Goal: Task Accomplishment & Management: Complete application form

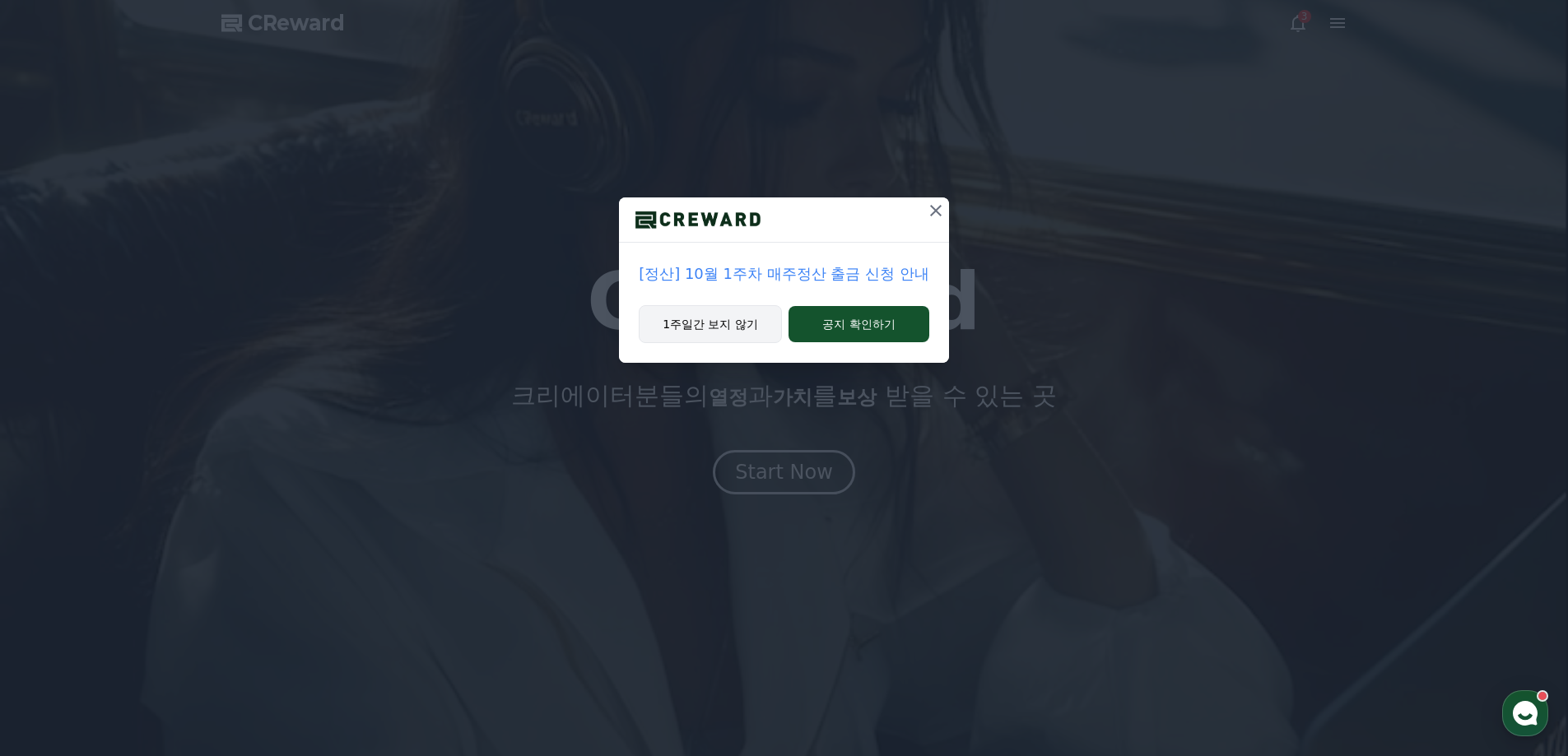
click at [730, 318] on button "1주일간 보지 않기" at bounding box center [710, 324] width 143 height 37
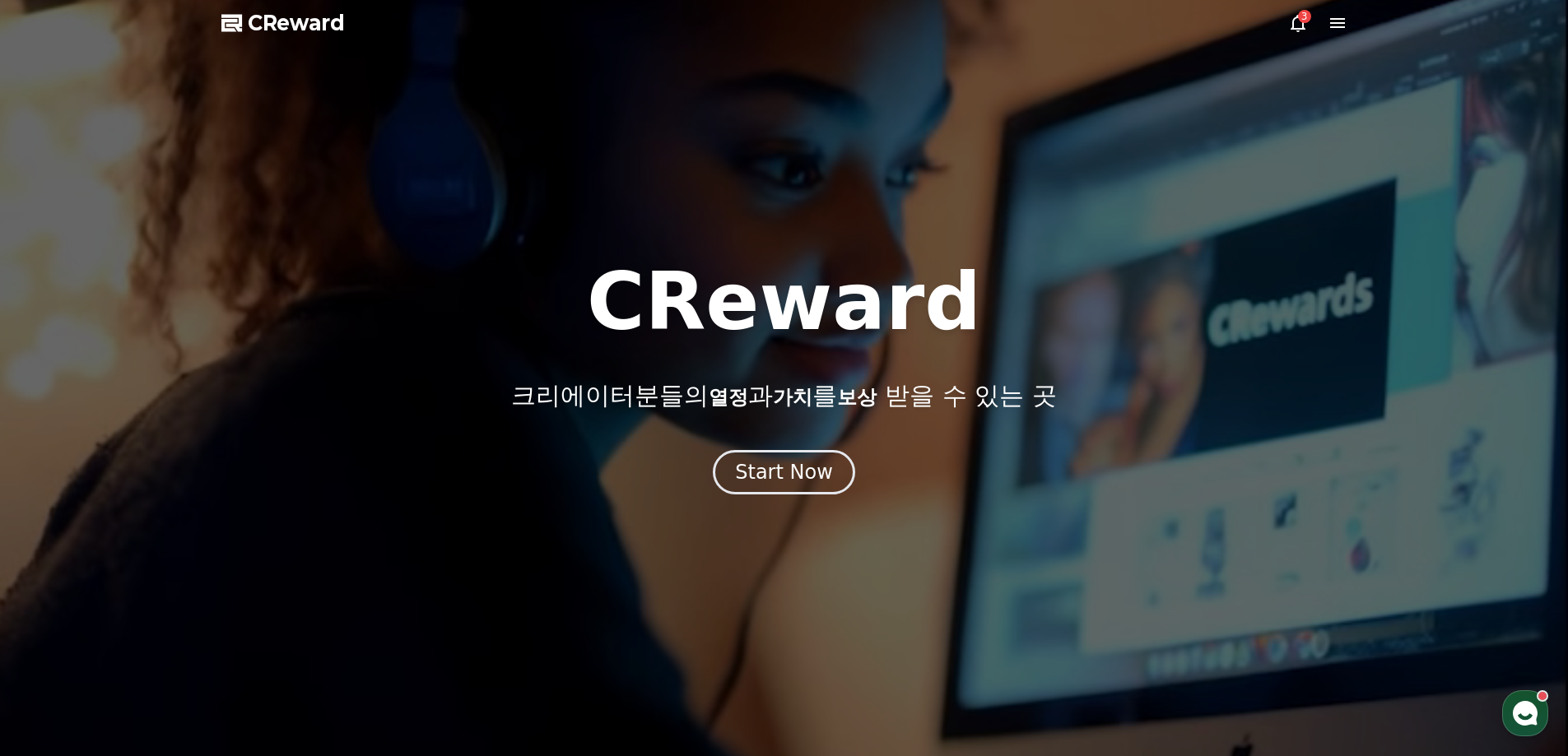
click at [1339, 21] on icon at bounding box center [1336, 22] width 20 height 20
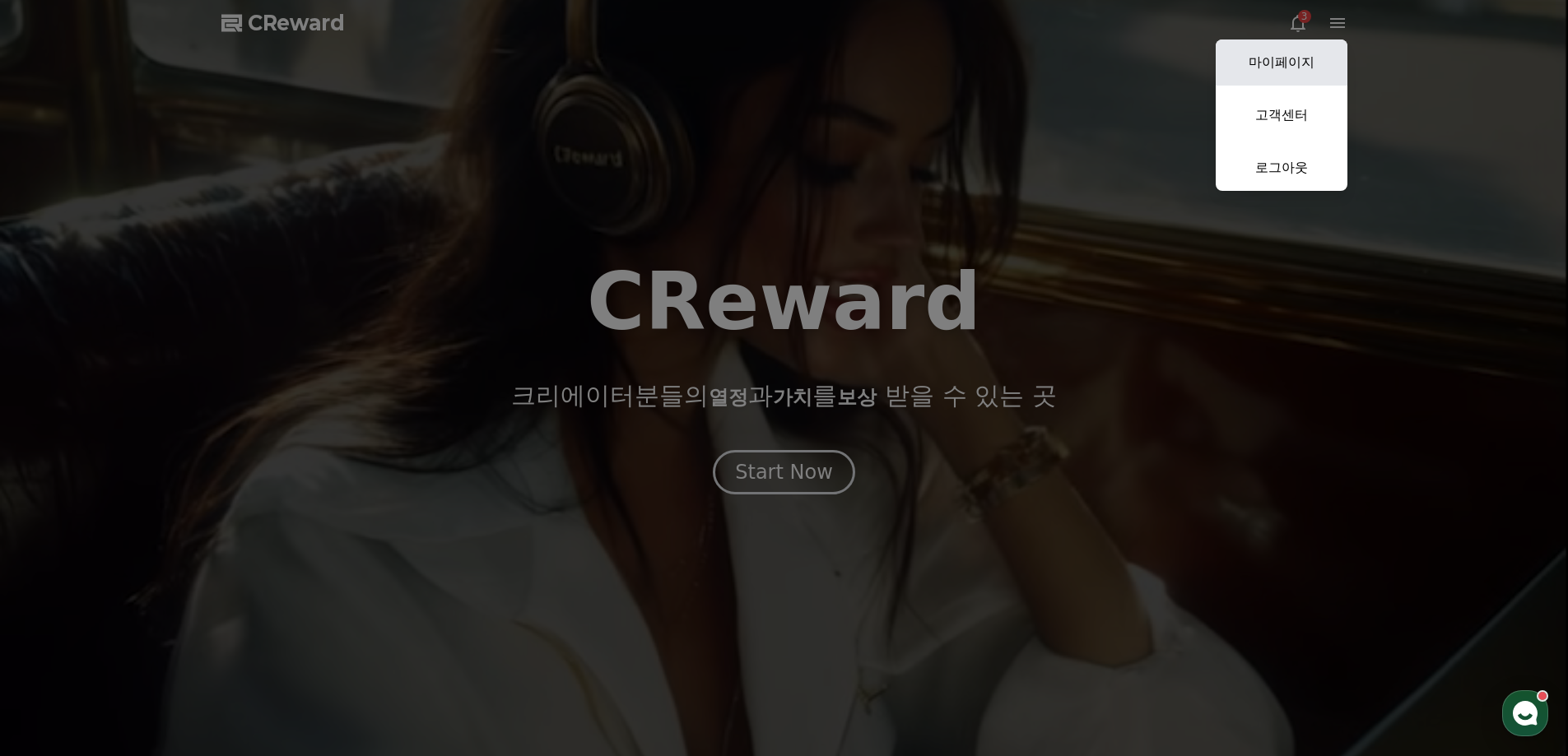
click at [1308, 66] on link "마이페이지" at bounding box center [1281, 62] width 132 height 46
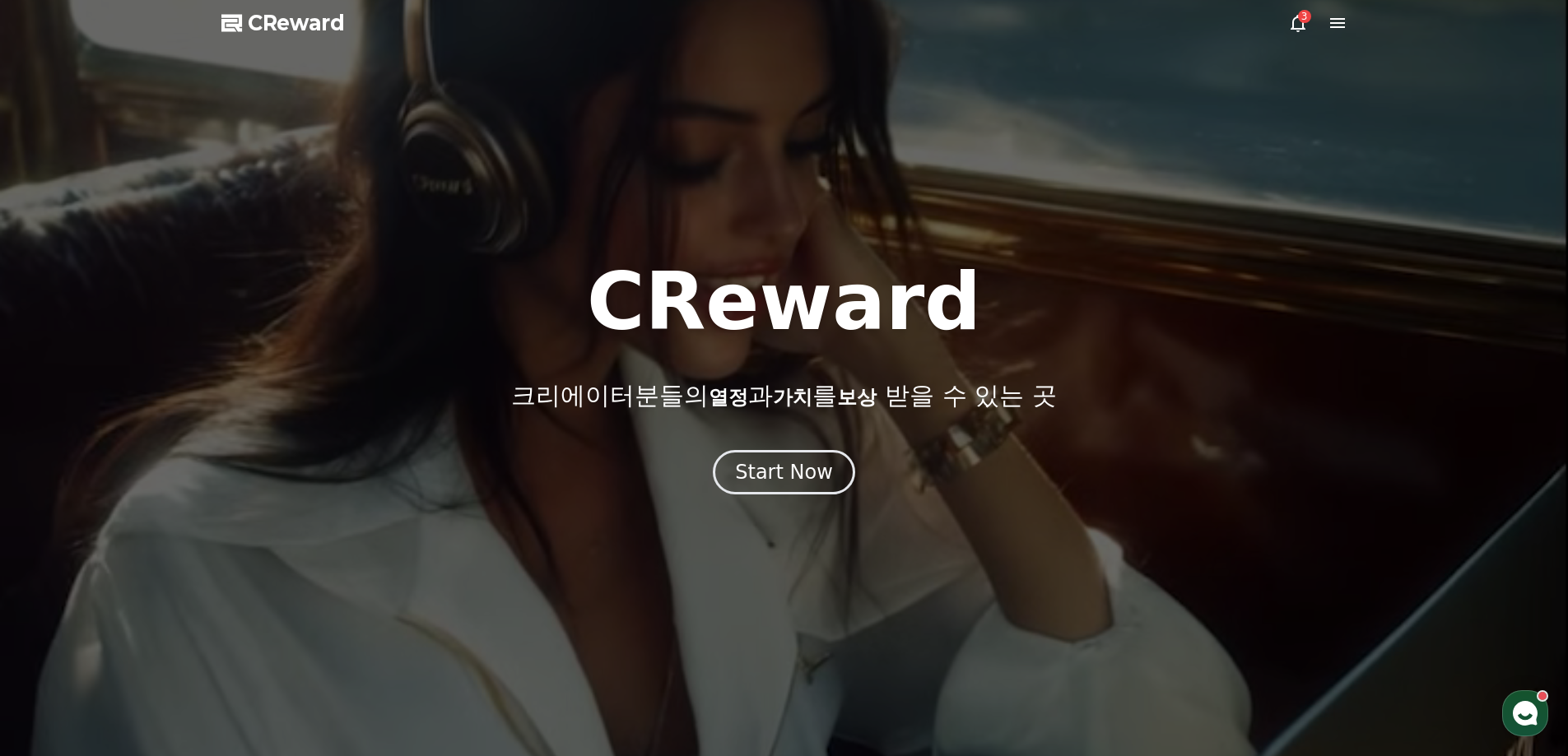
select select "**********"
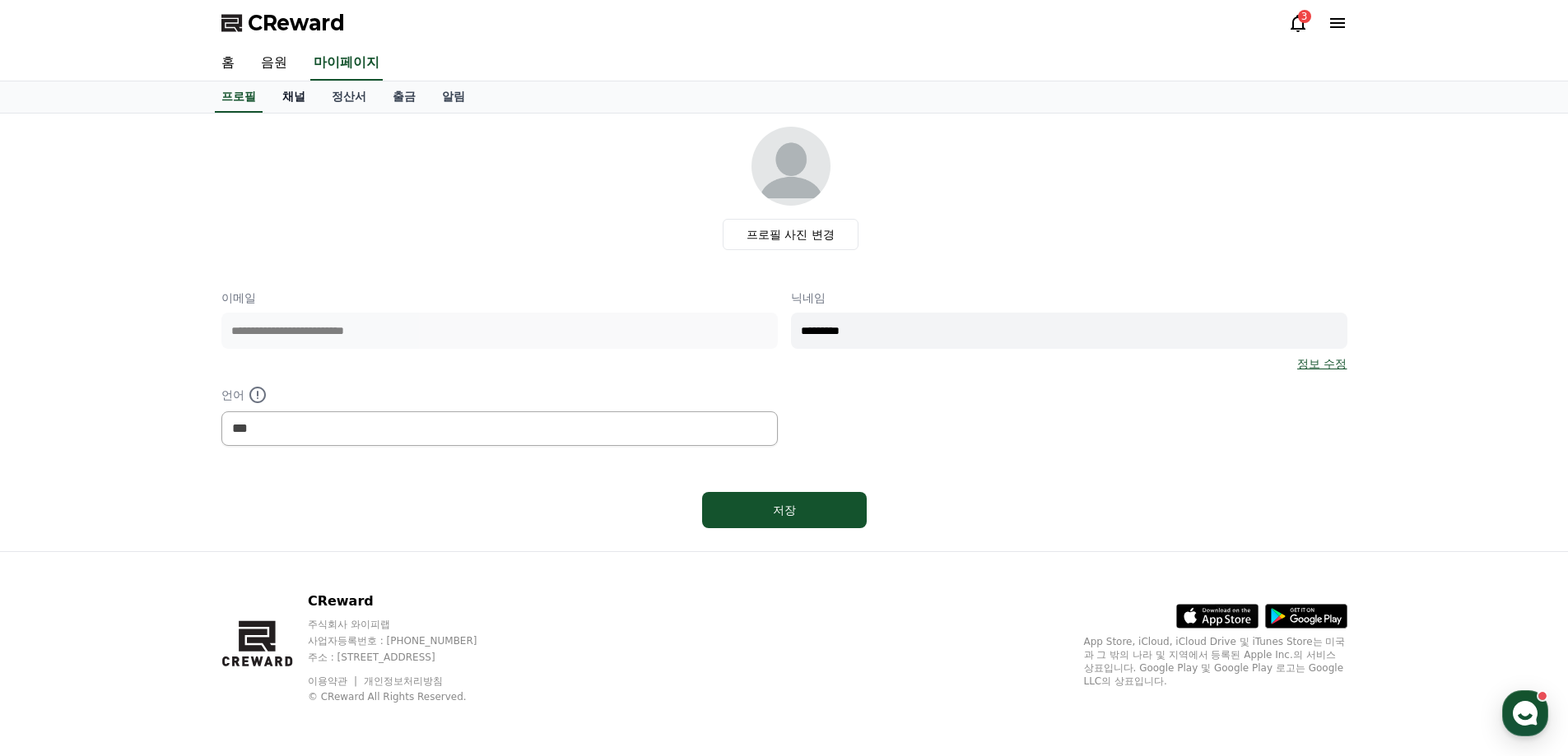
click at [299, 96] on link "채널" at bounding box center [294, 97] width 49 height 32
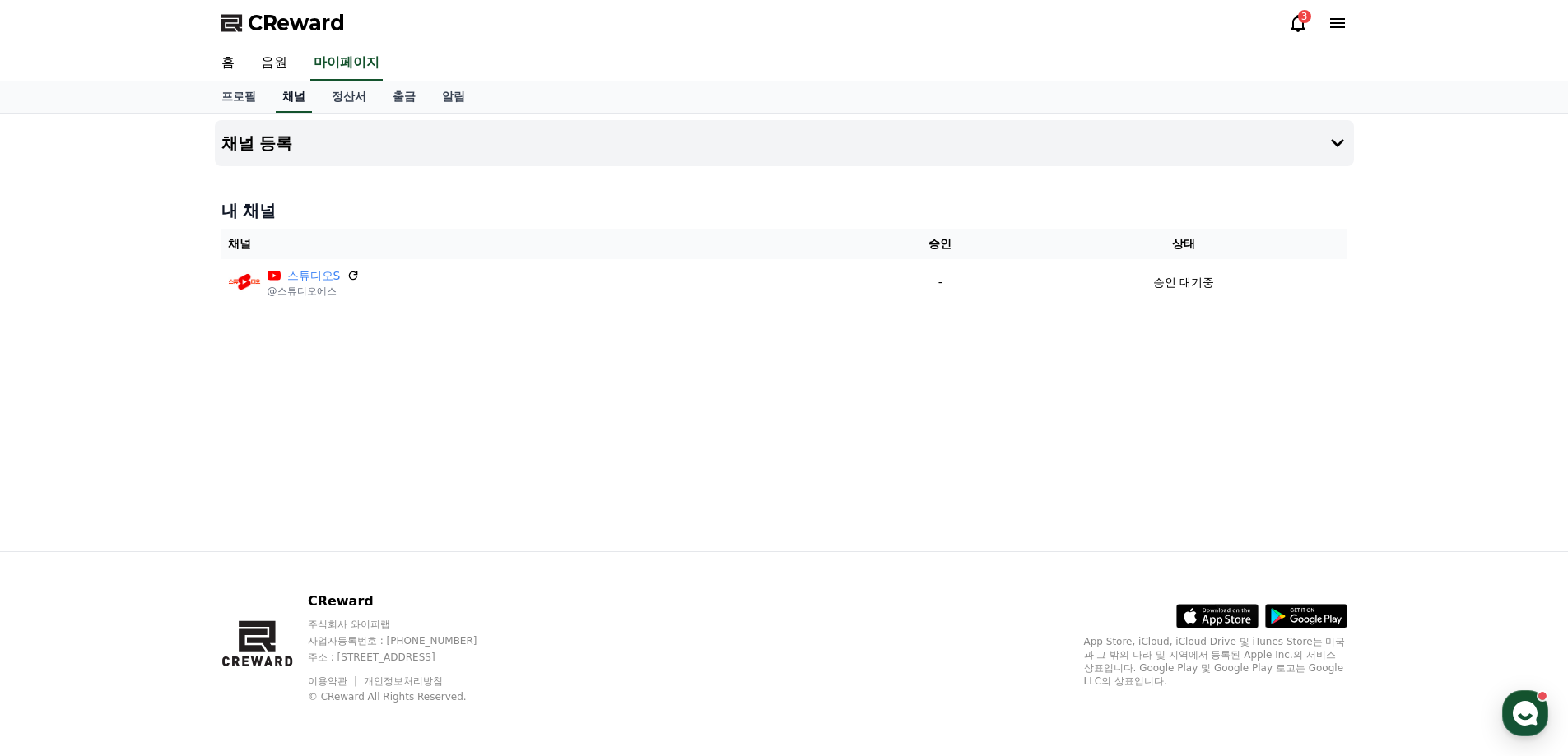
click at [293, 104] on link "채널" at bounding box center [294, 97] width 37 height 32
click at [237, 99] on link "프로필" at bounding box center [239, 97] width 61 height 32
select select "**********"
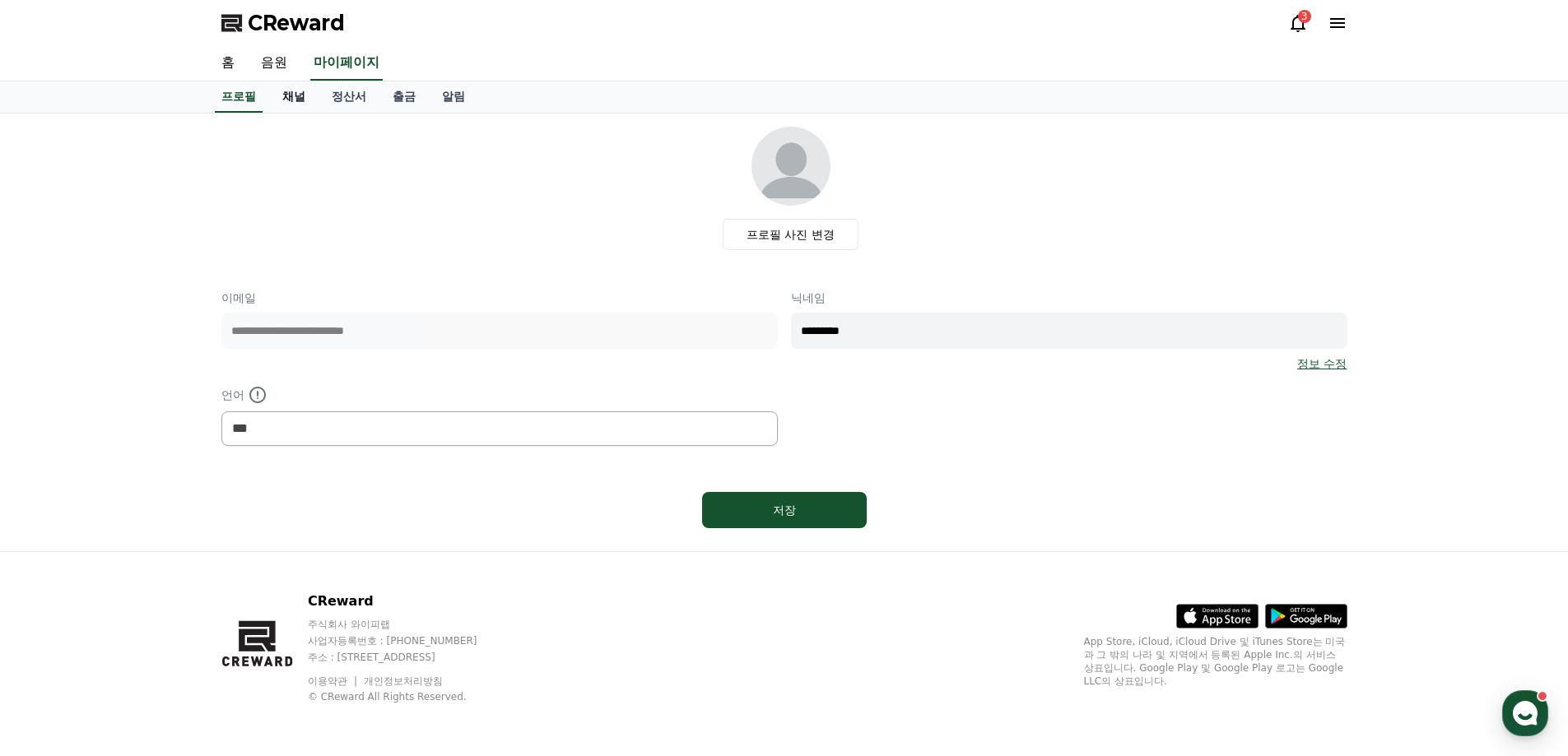
click at [293, 100] on link "채널" at bounding box center [294, 97] width 49 height 32
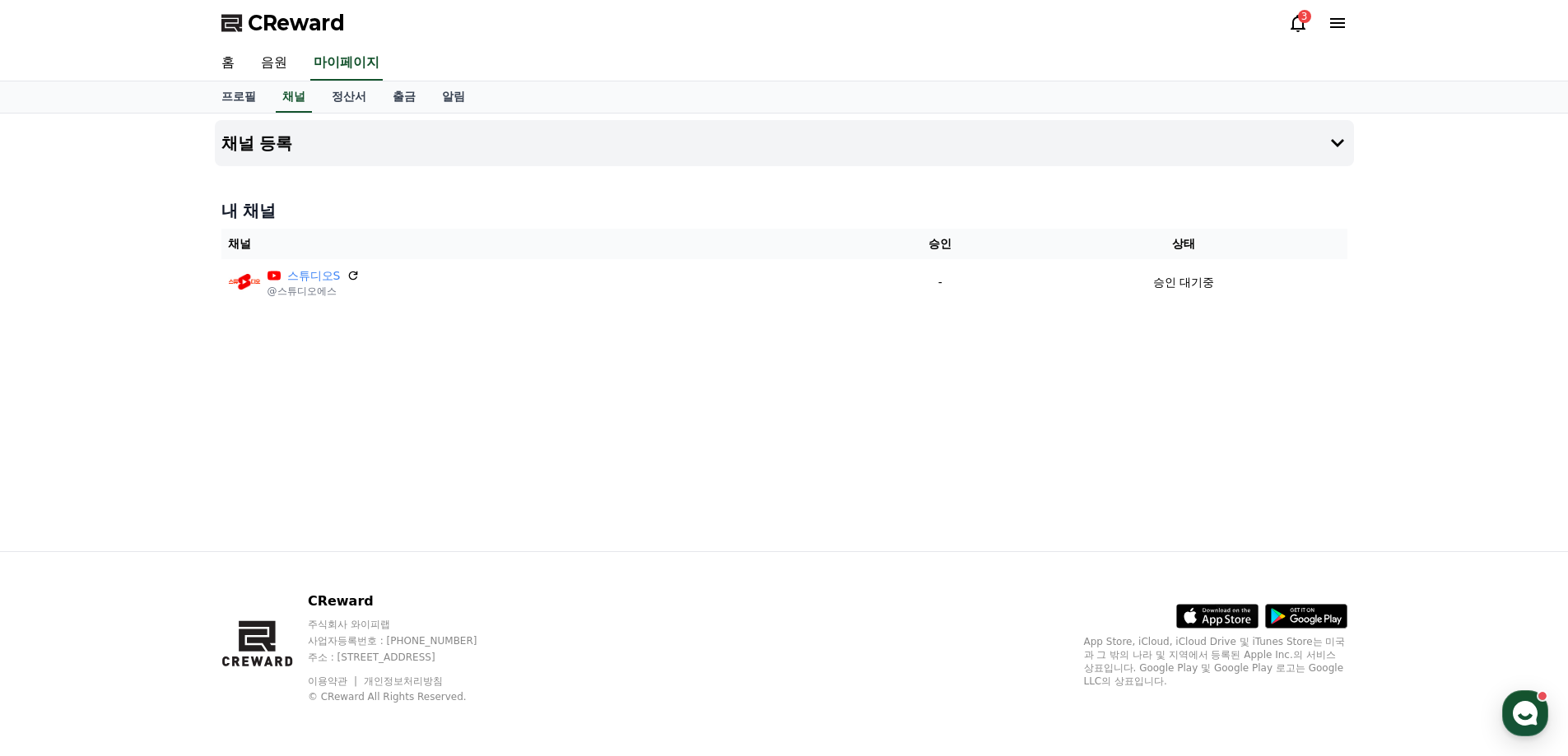
click at [1301, 23] on icon at bounding box center [1297, 22] width 20 height 20
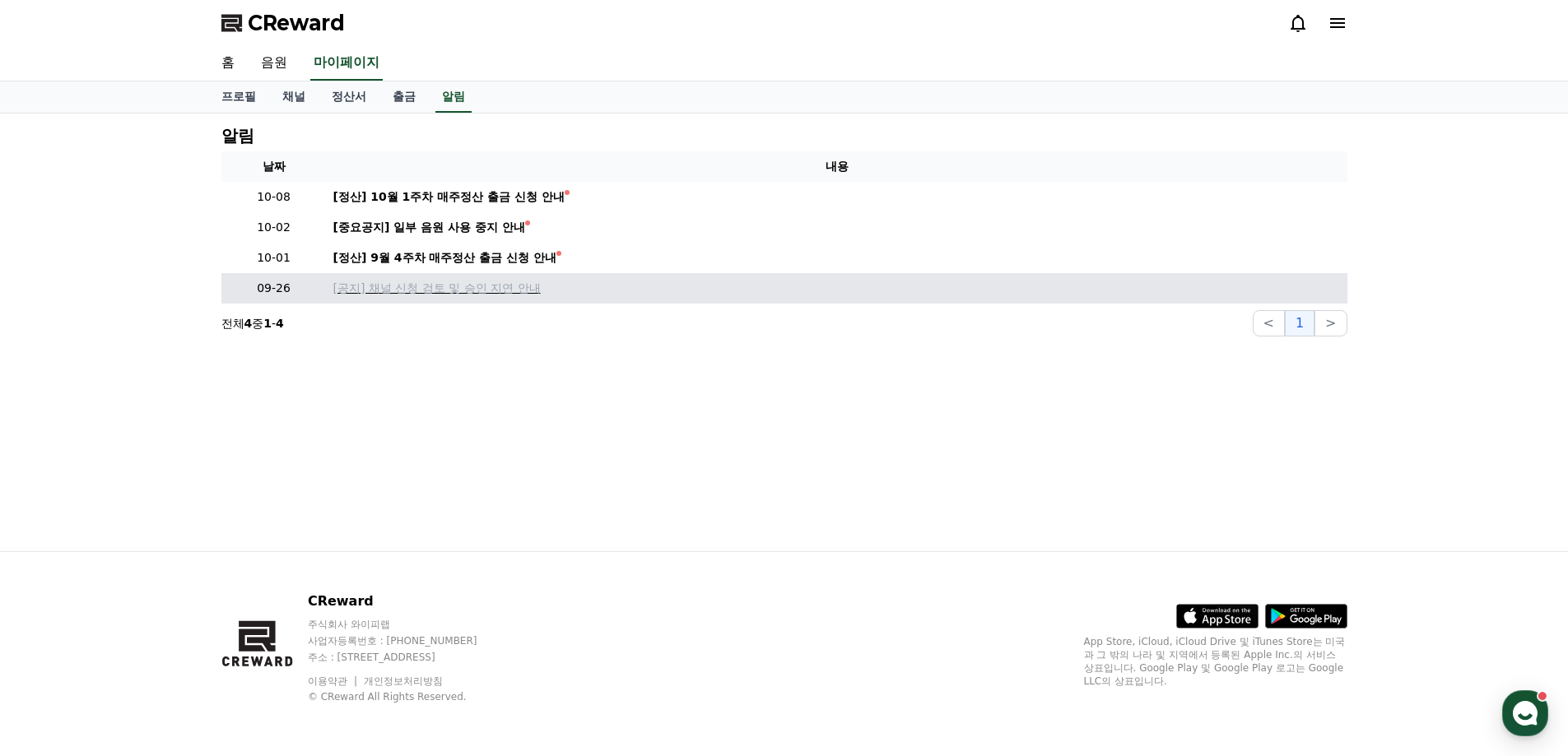
click at [428, 287] on p "[공지] 채널 신청 검토 및 승인 지연 안내" at bounding box center [837, 289] width 1007 height 17
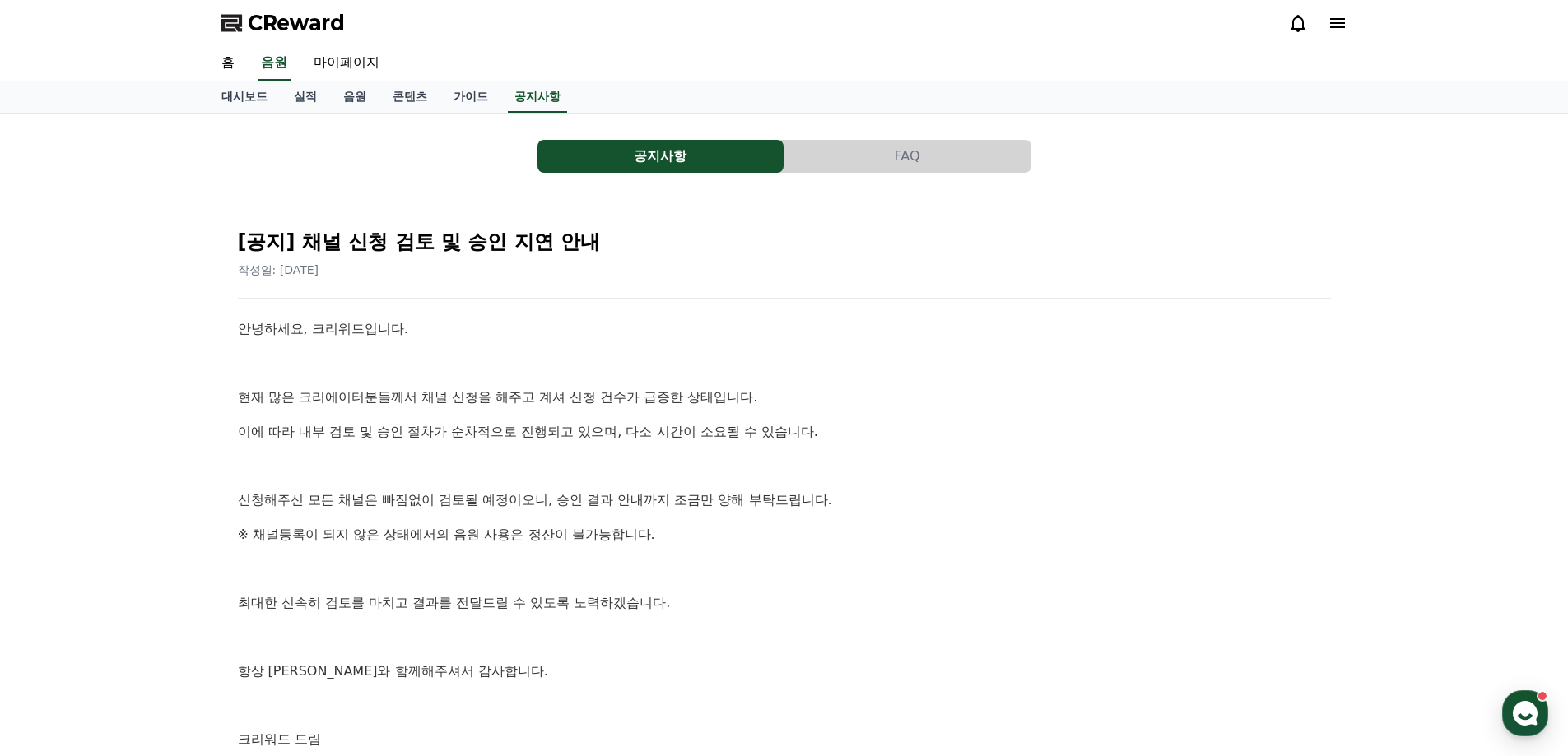
click at [1333, 20] on icon at bounding box center [1336, 22] width 20 height 20
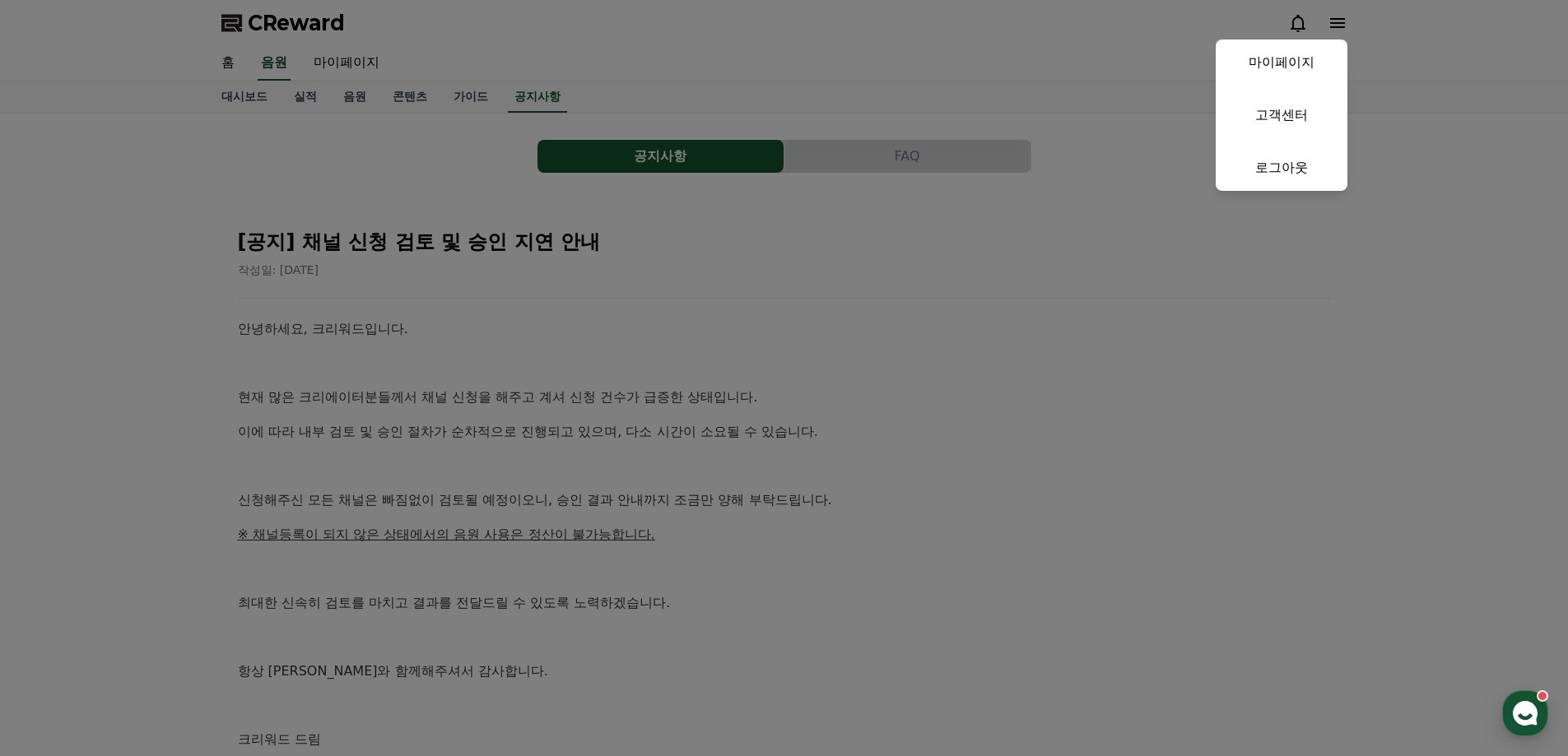
click at [1297, 24] on button "close" at bounding box center [784, 378] width 1568 height 756
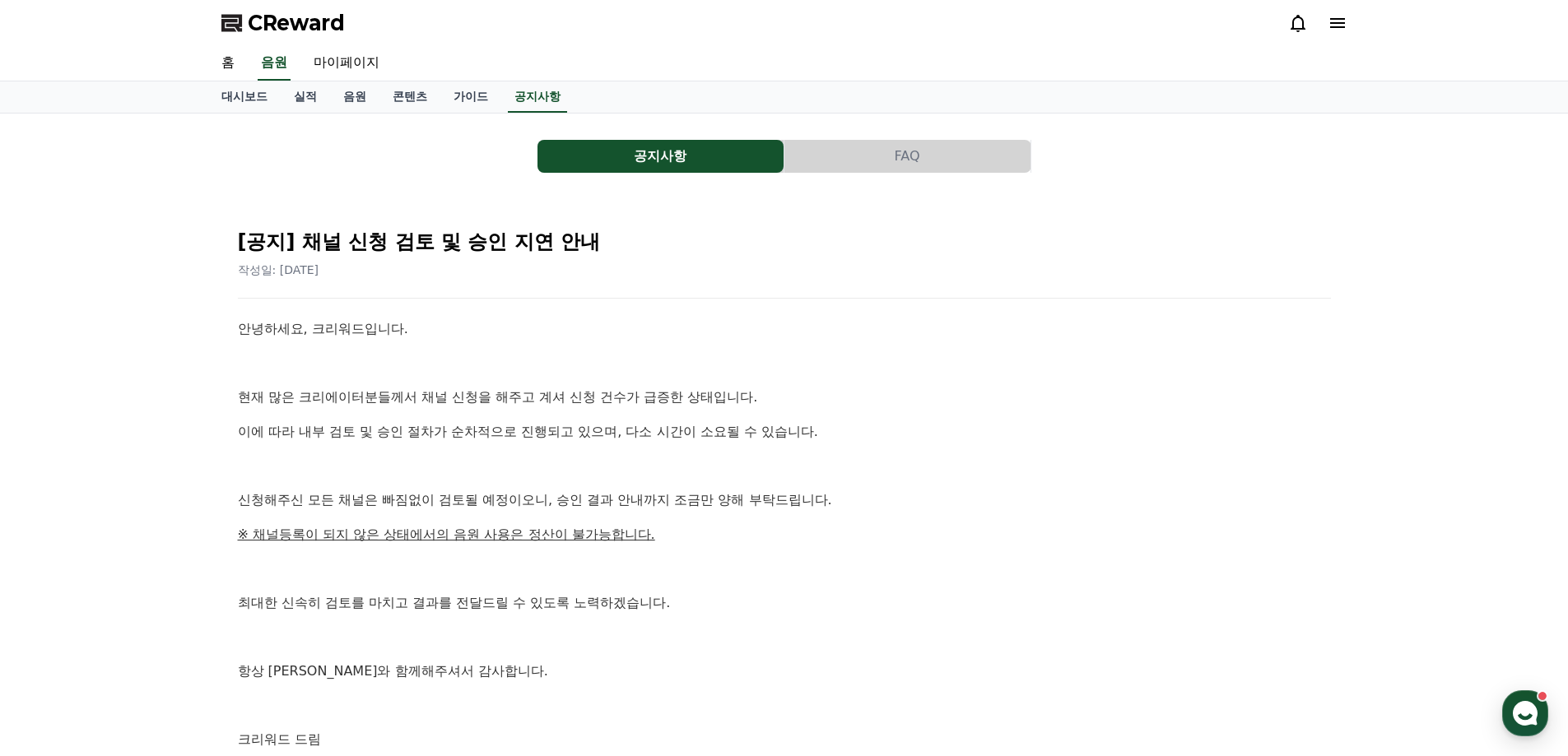
click at [1297, 24] on icon at bounding box center [1297, 22] width 20 height 20
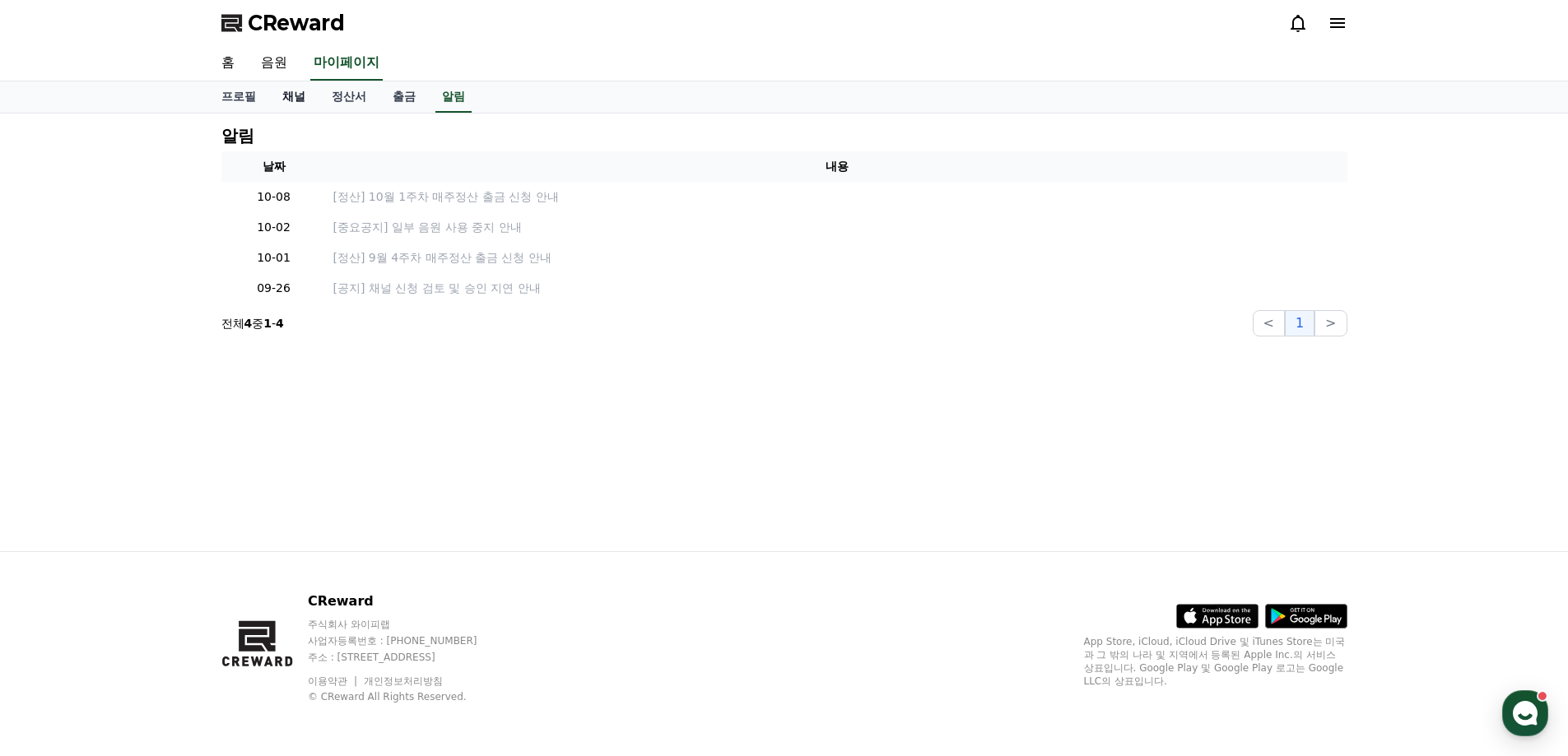
click at [304, 95] on link "채널" at bounding box center [294, 97] width 49 height 32
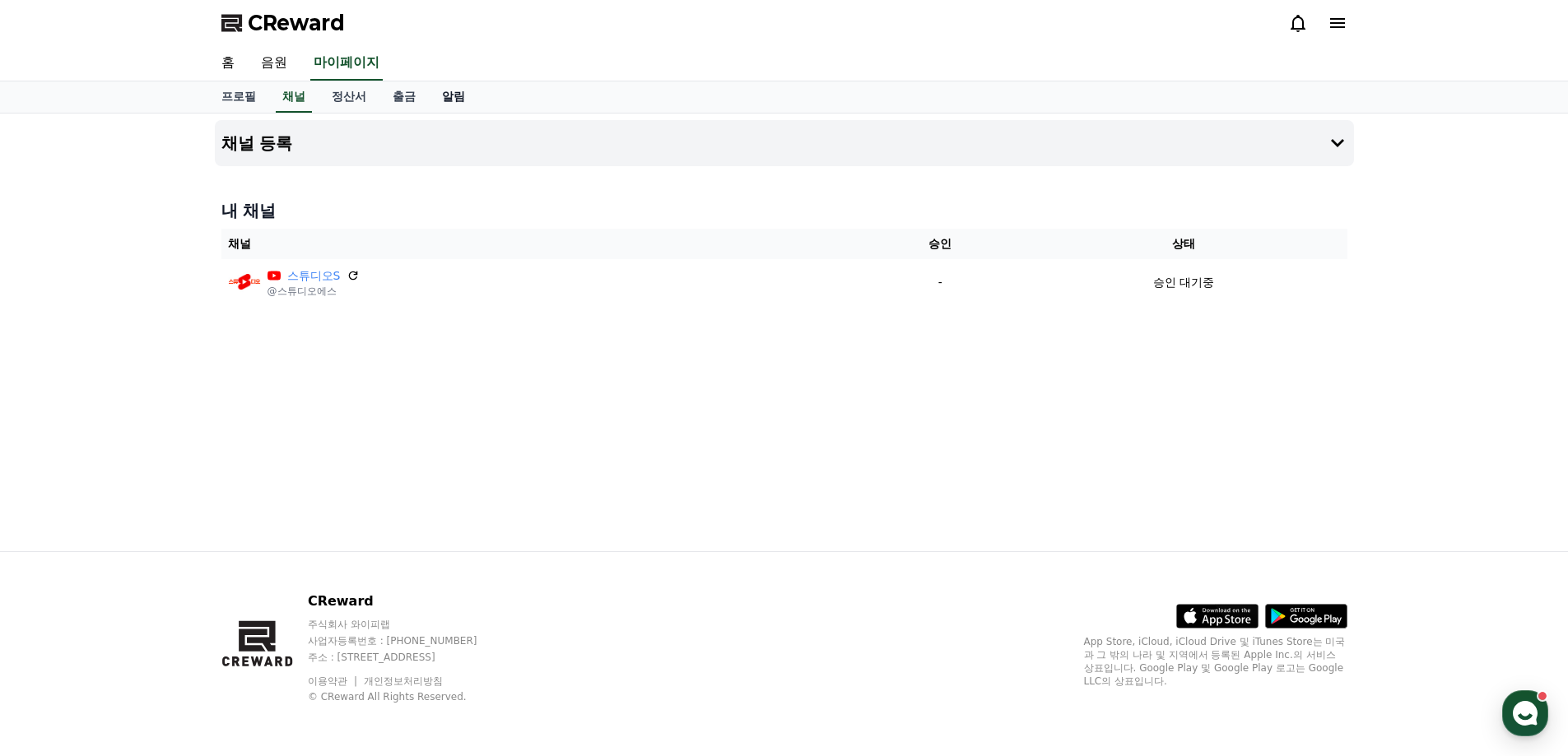
click at [447, 99] on link "알림" at bounding box center [454, 97] width 49 height 32
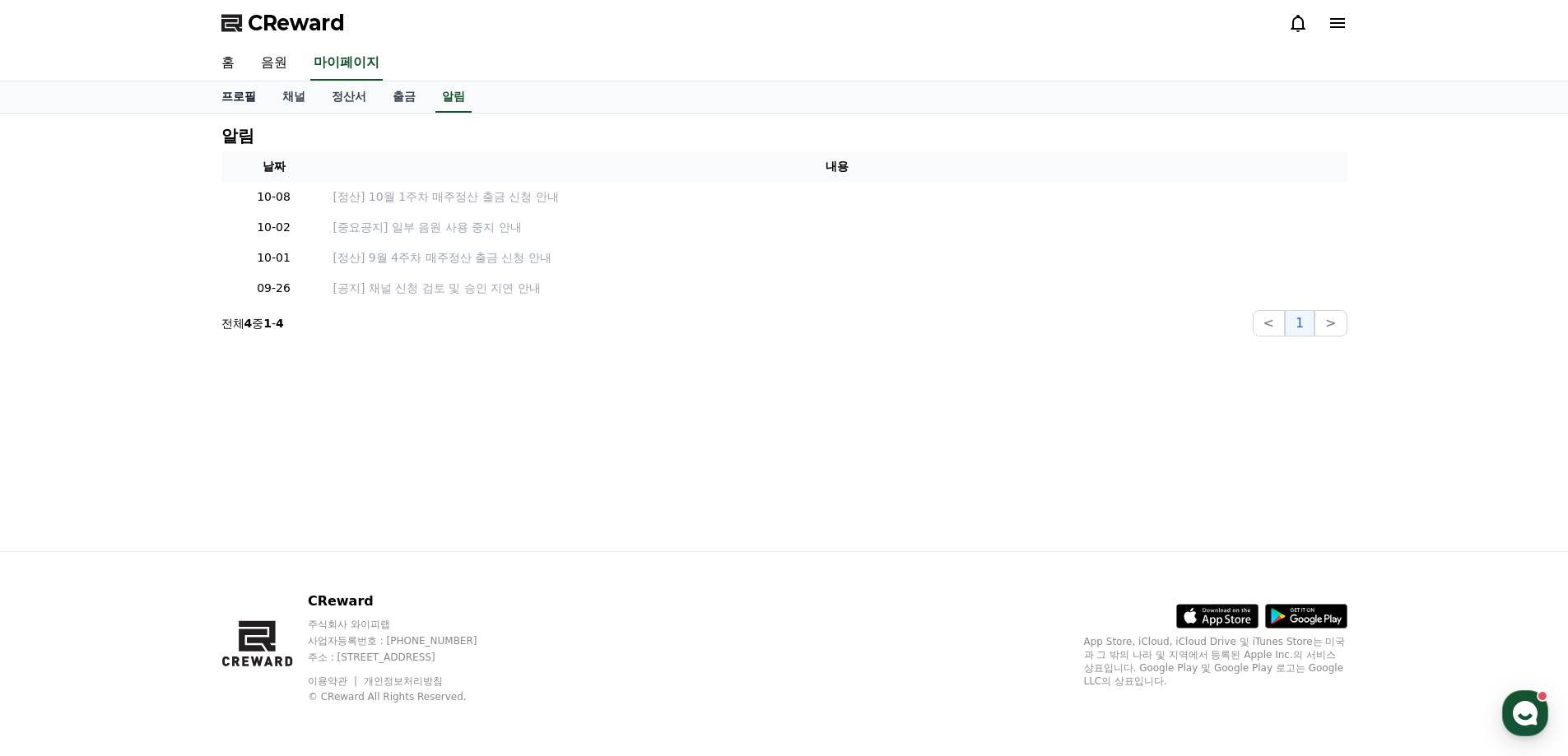
click at [237, 100] on link "프로필" at bounding box center [239, 97] width 61 height 32
select select "**********"
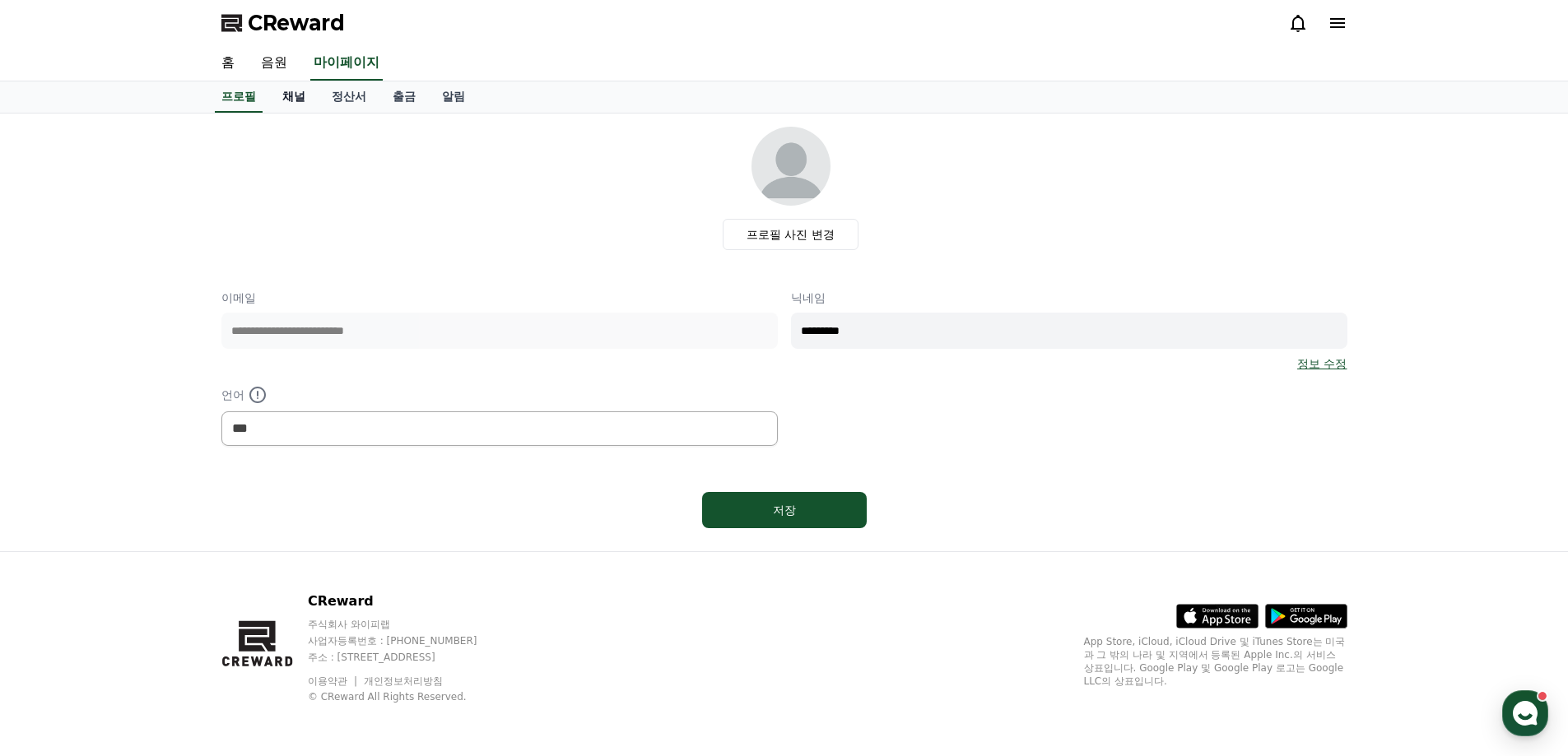
click at [292, 102] on link "채널" at bounding box center [294, 97] width 49 height 32
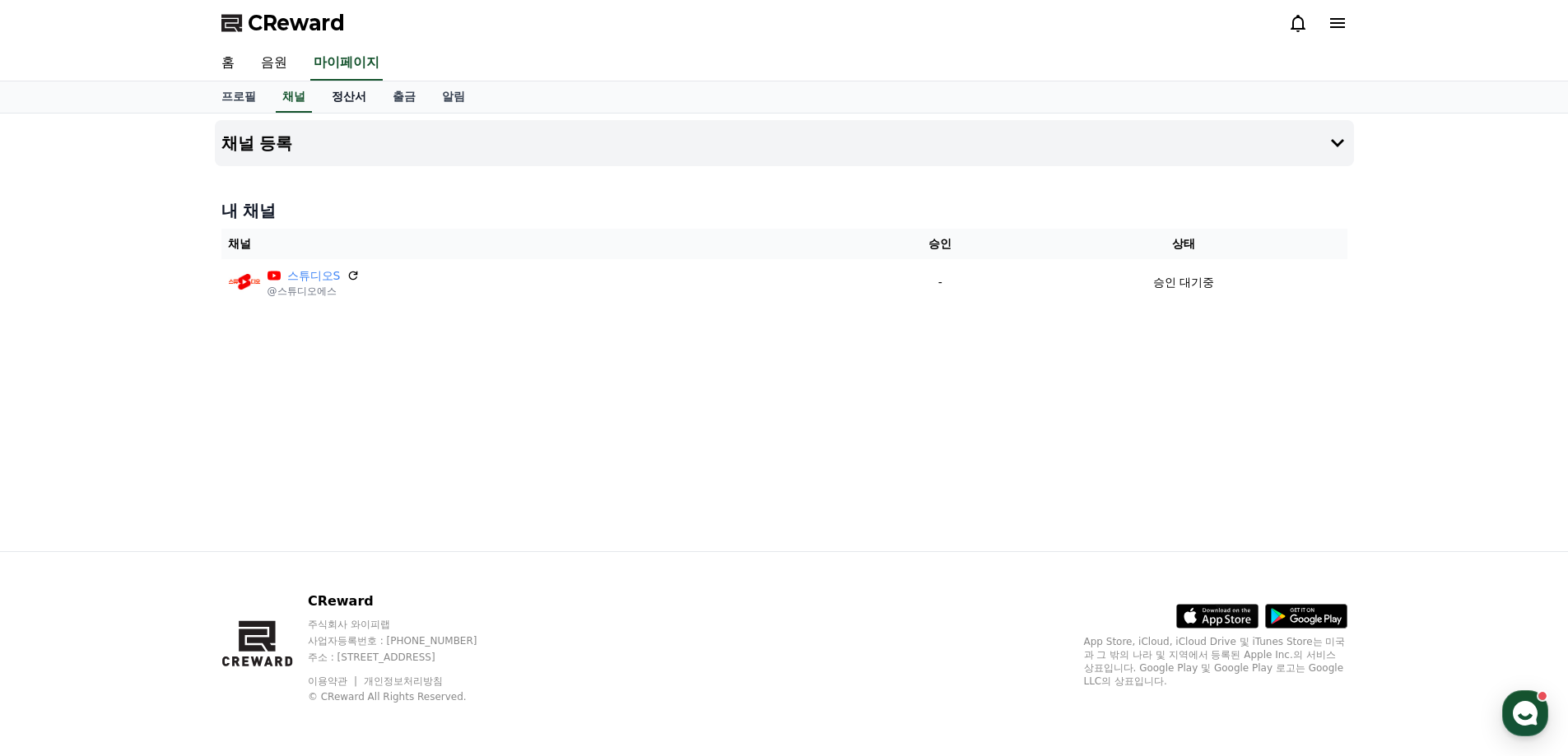
click at [350, 100] on link "정산서" at bounding box center [349, 97] width 61 height 32
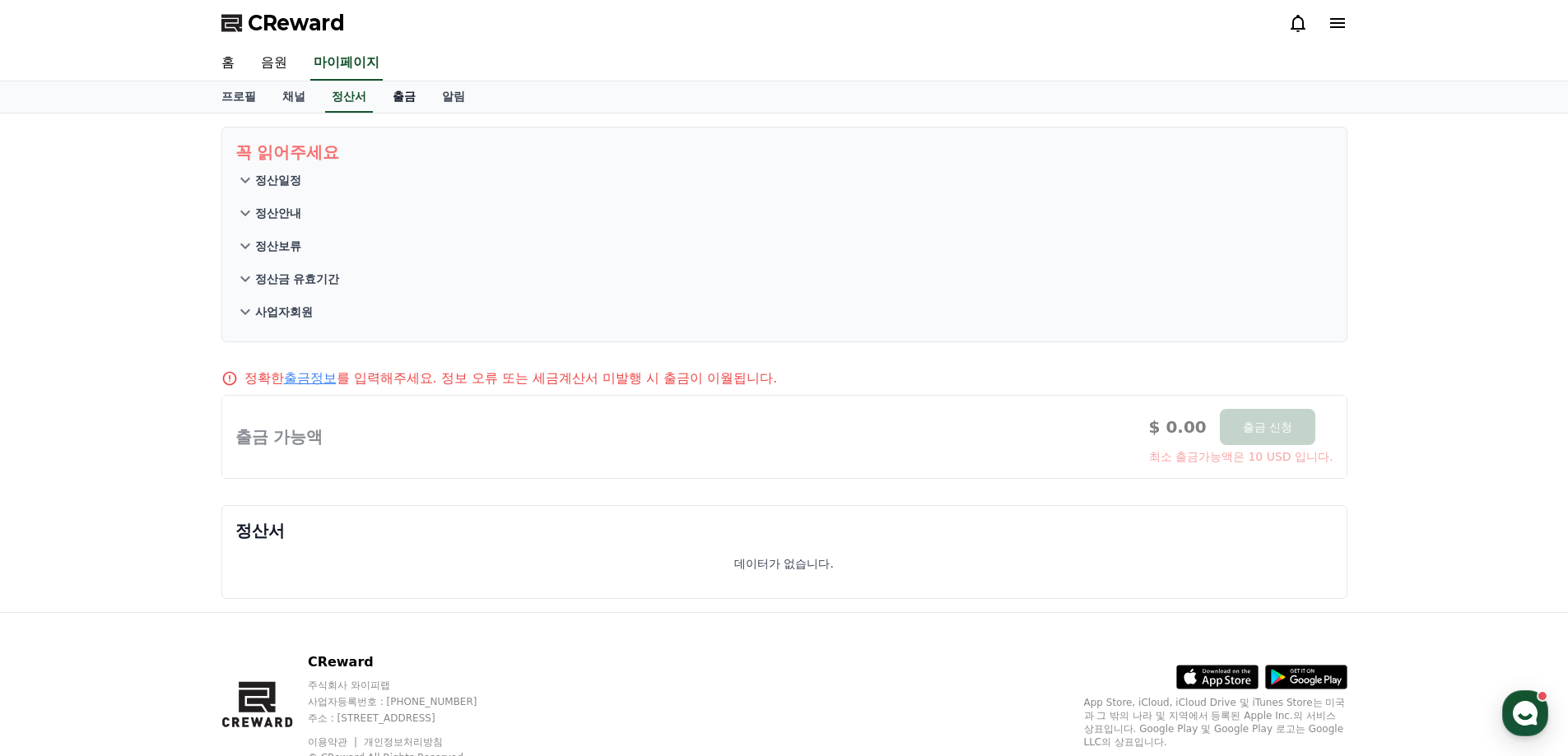
click at [399, 98] on link "출금" at bounding box center [404, 97] width 49 height 32
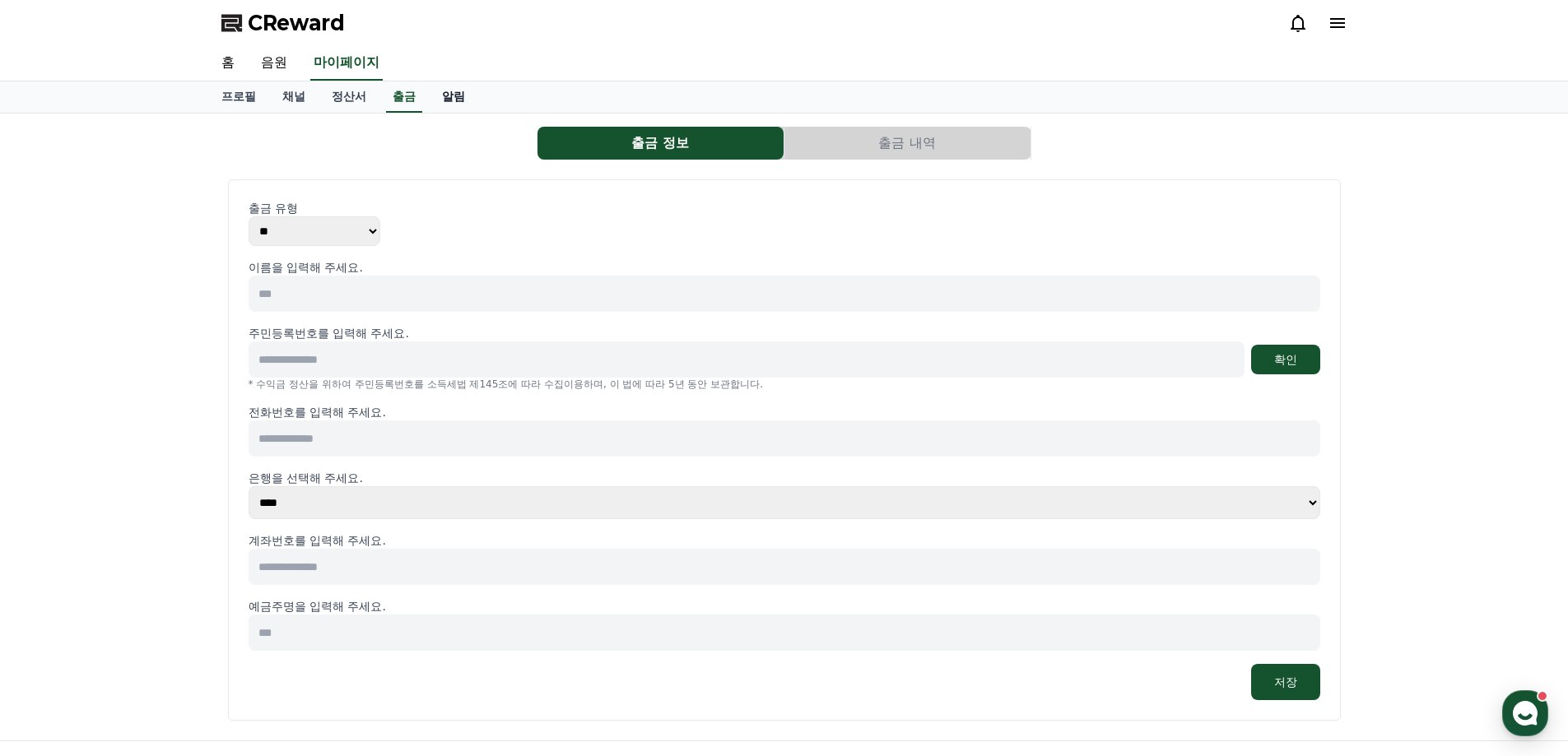
click at [454, 98] on link "알림" at bounding box center [454, 97] width 49 height 32
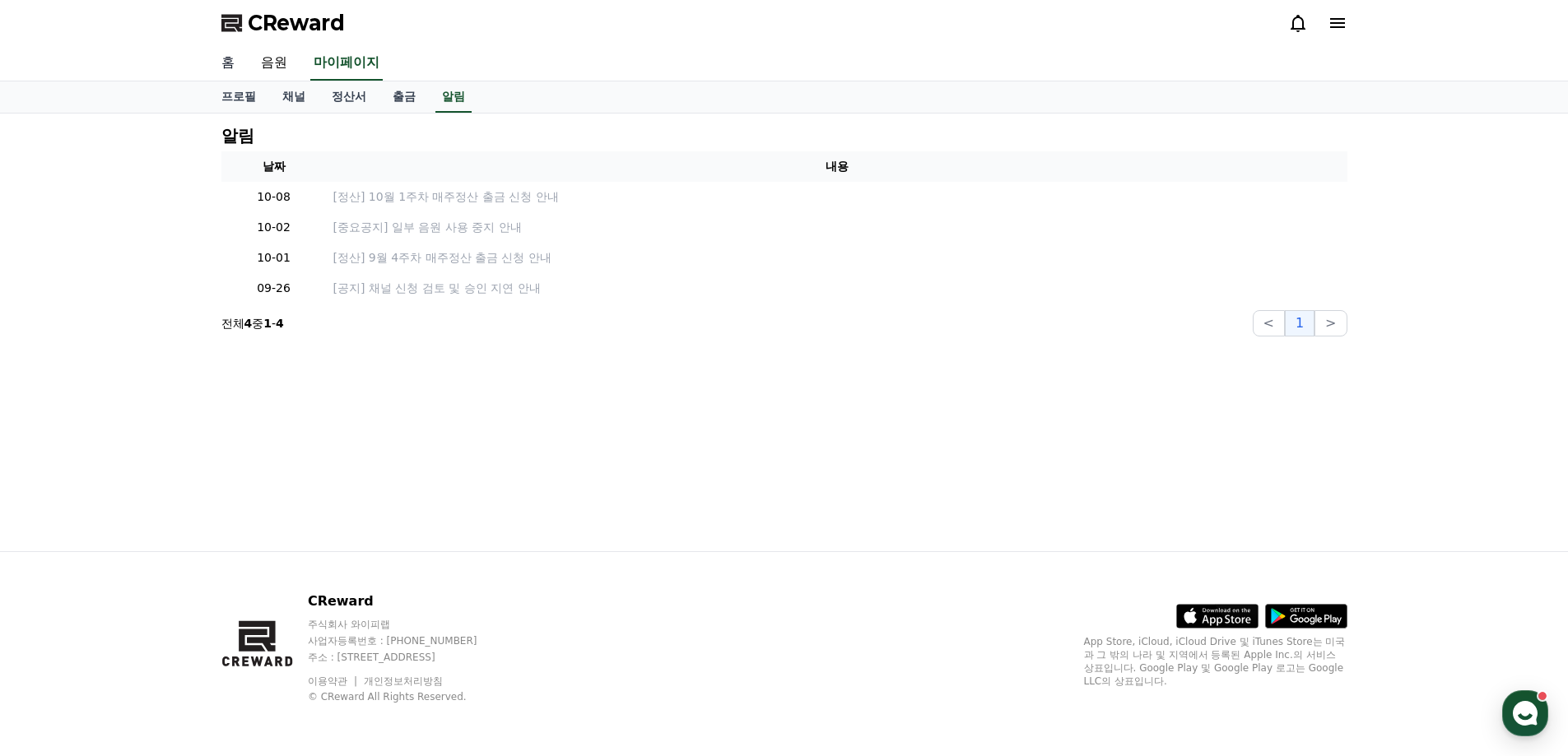
click at [226, 66] on link "홈" at bounding box center [228, 63] width 39 height 35
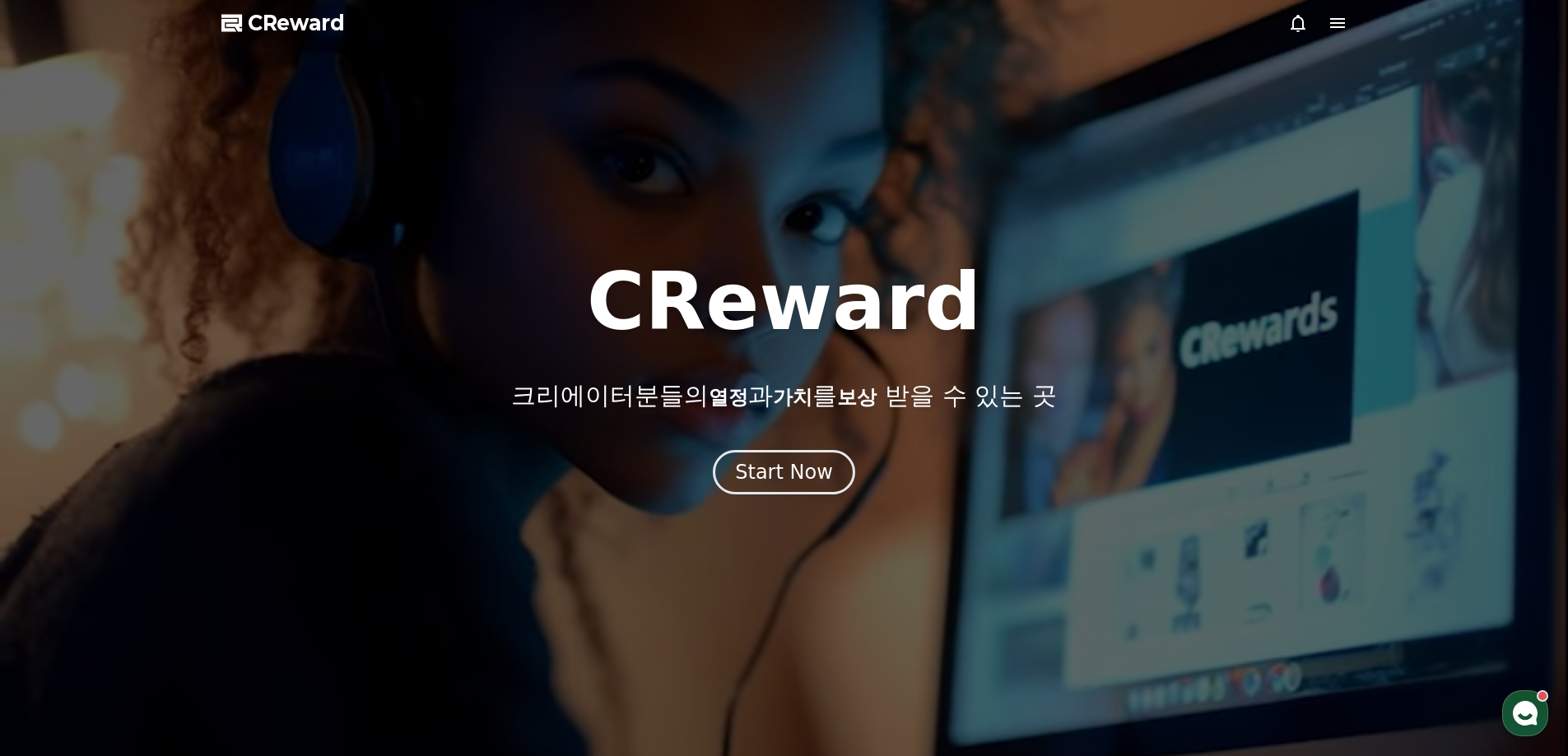
click at [1336, 21] on icon at bounding box center [1336, 22] width 20 height 20
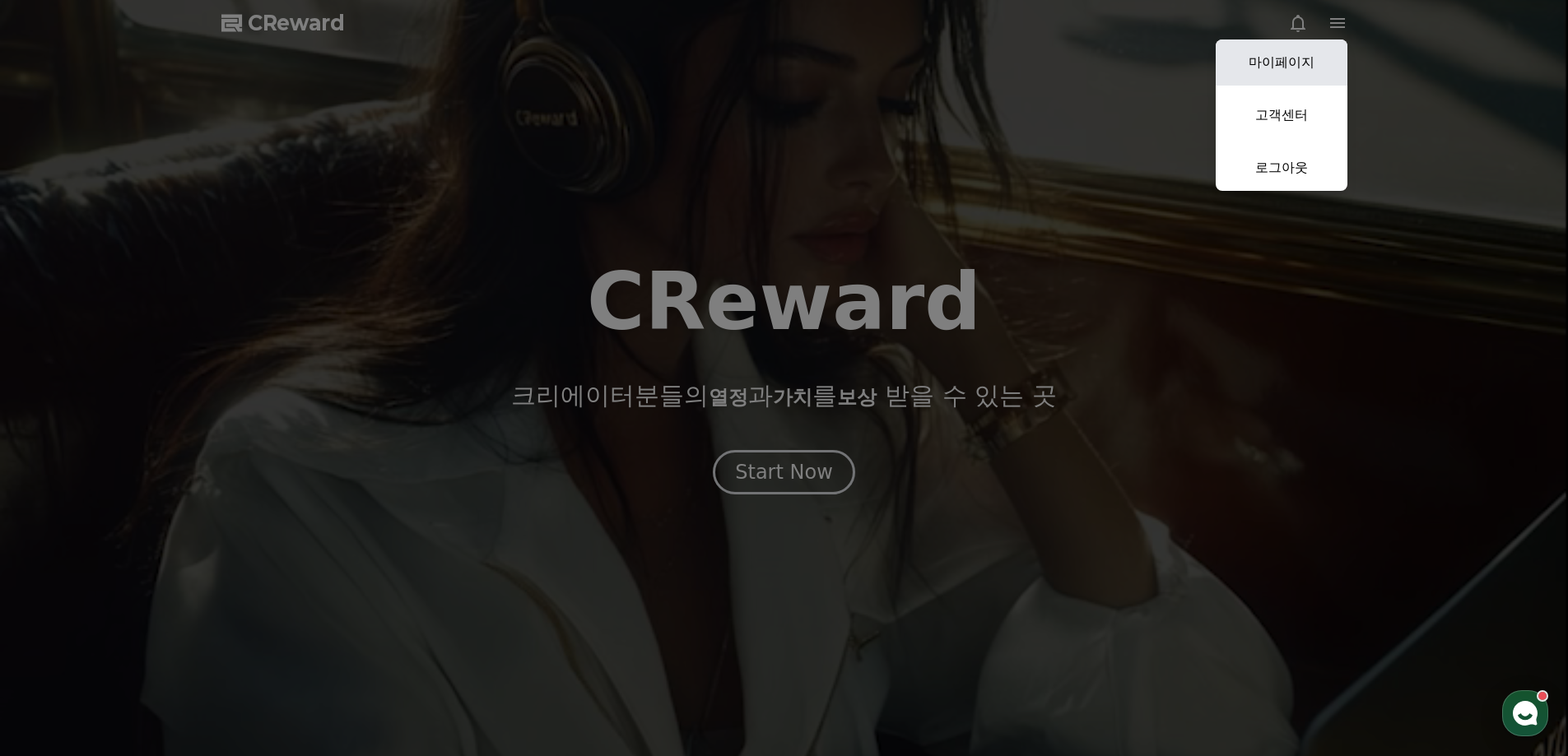
click at [1297, 71] on link "마이페이지" at bounding box center [1281, 62] width 132 height 46
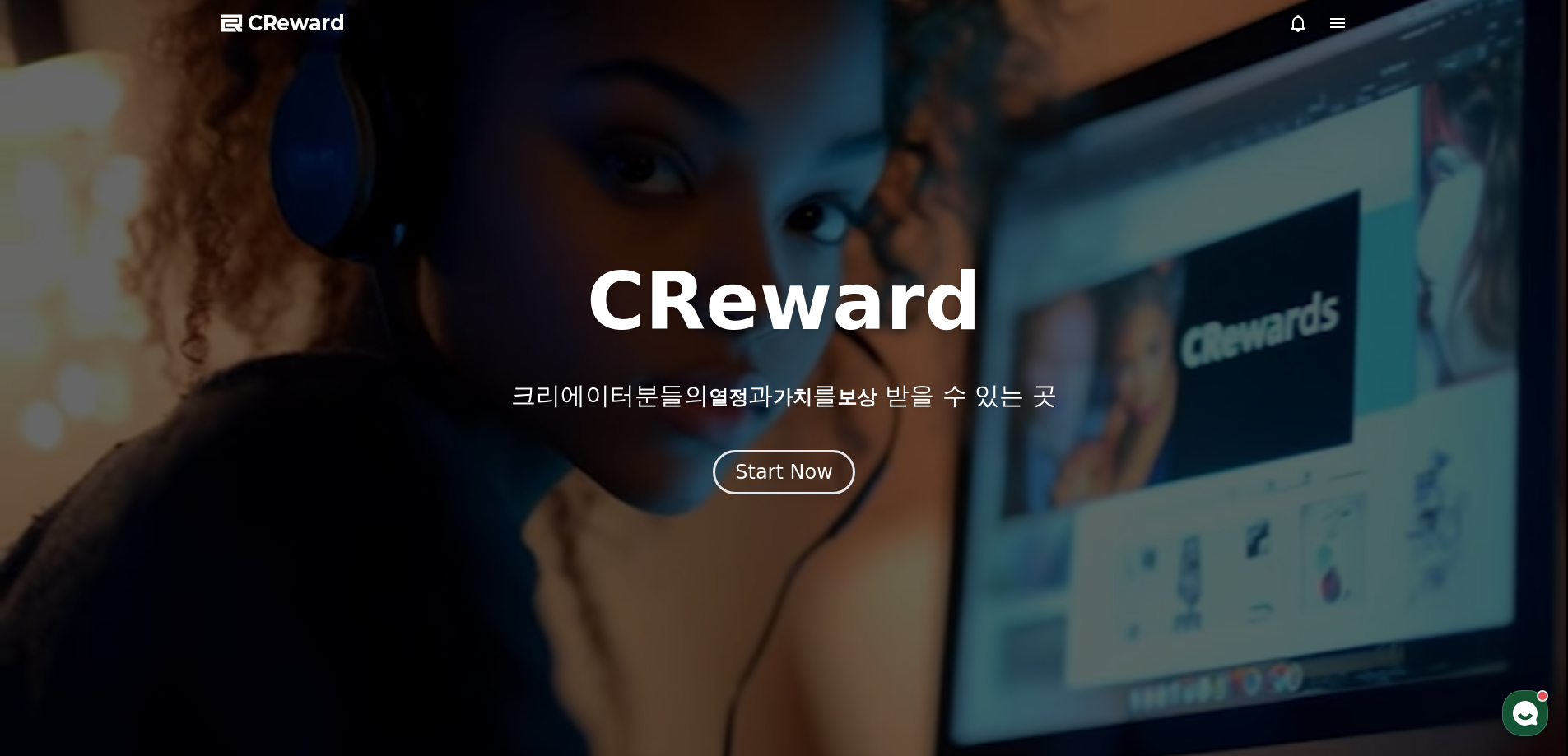
select select "**********"
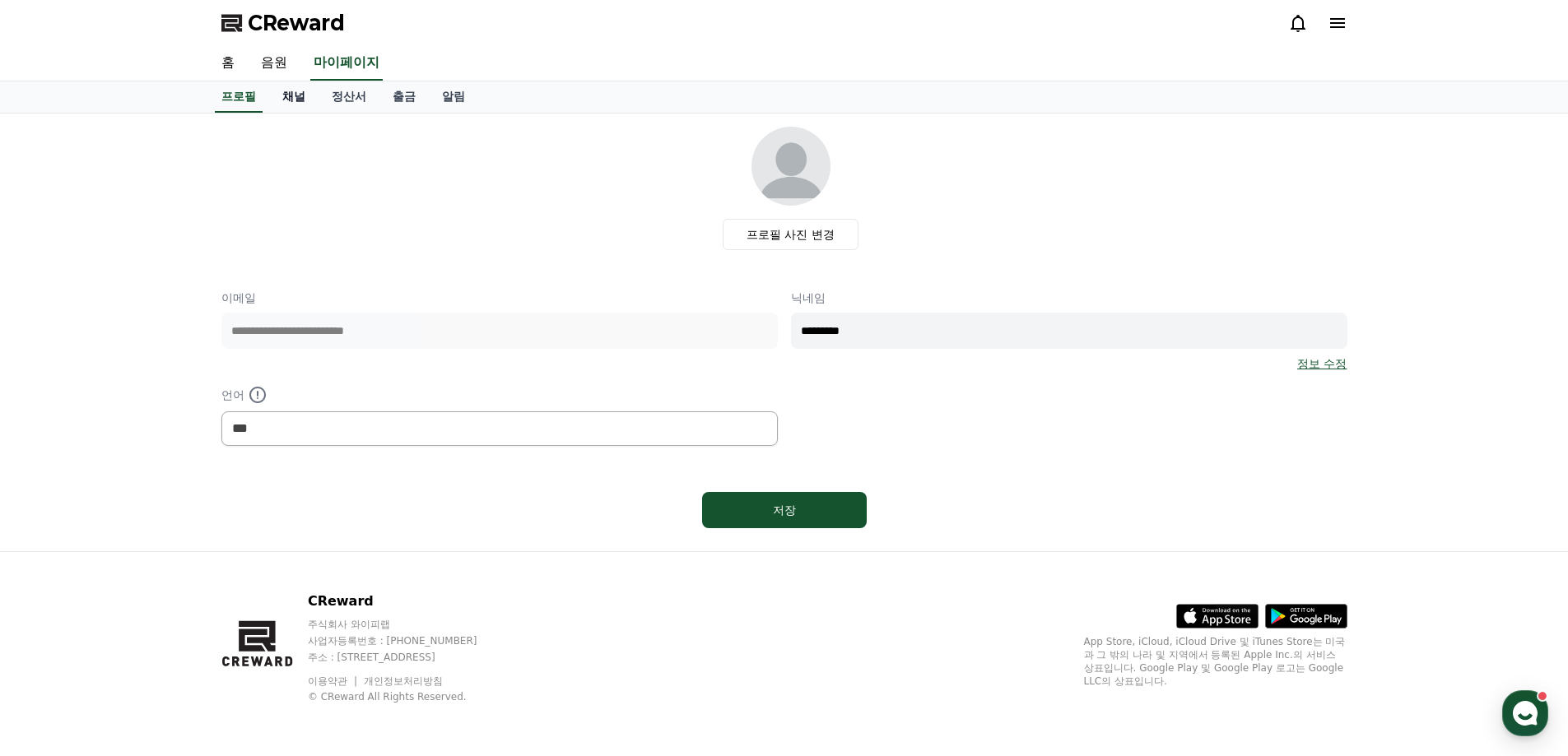
click at [309, 103] on link "채널" at bounding box center [294, 97] width 49 height 32
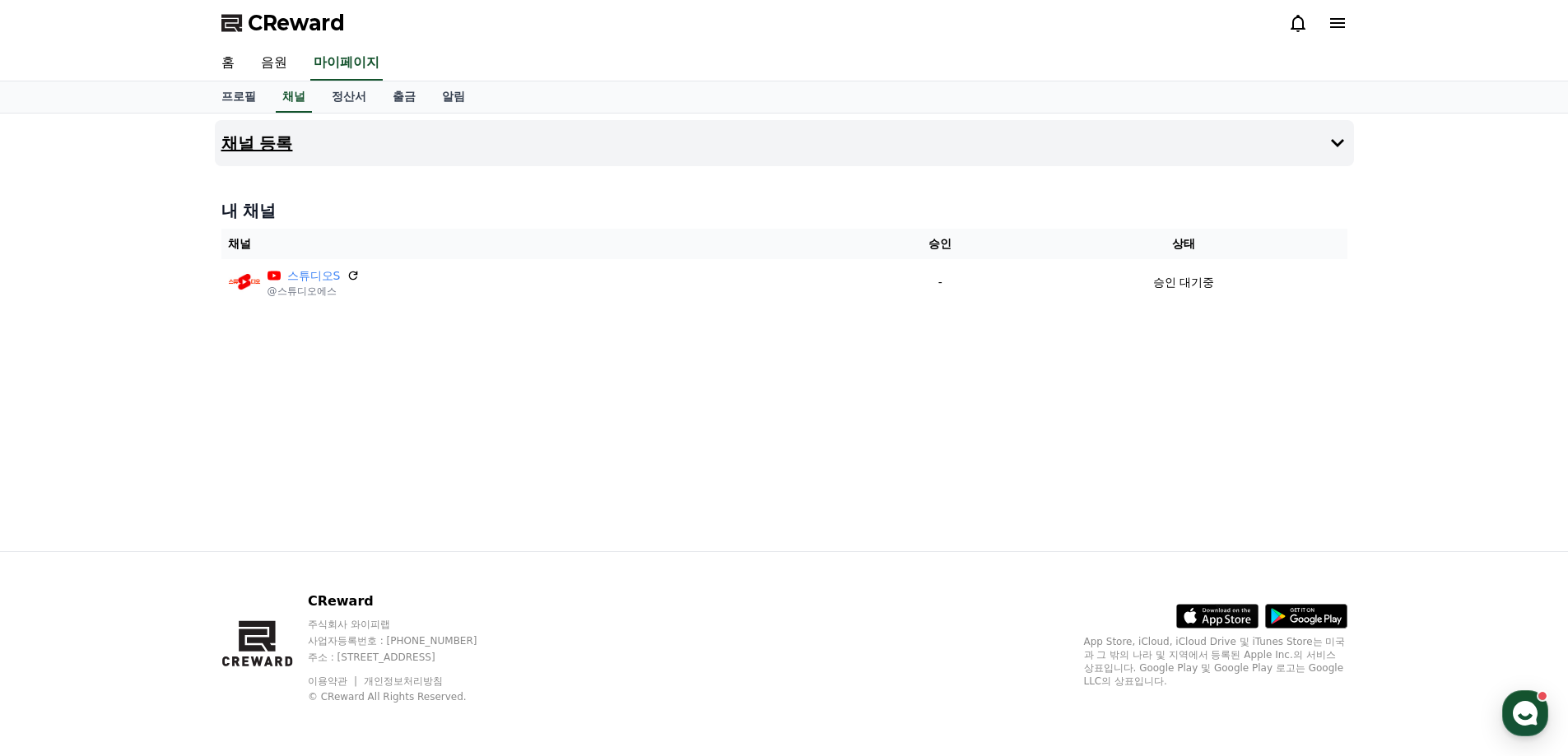
click at [272, 145] on h4 "채널 등록" at bounding box center [257, 143] width 72 height 18
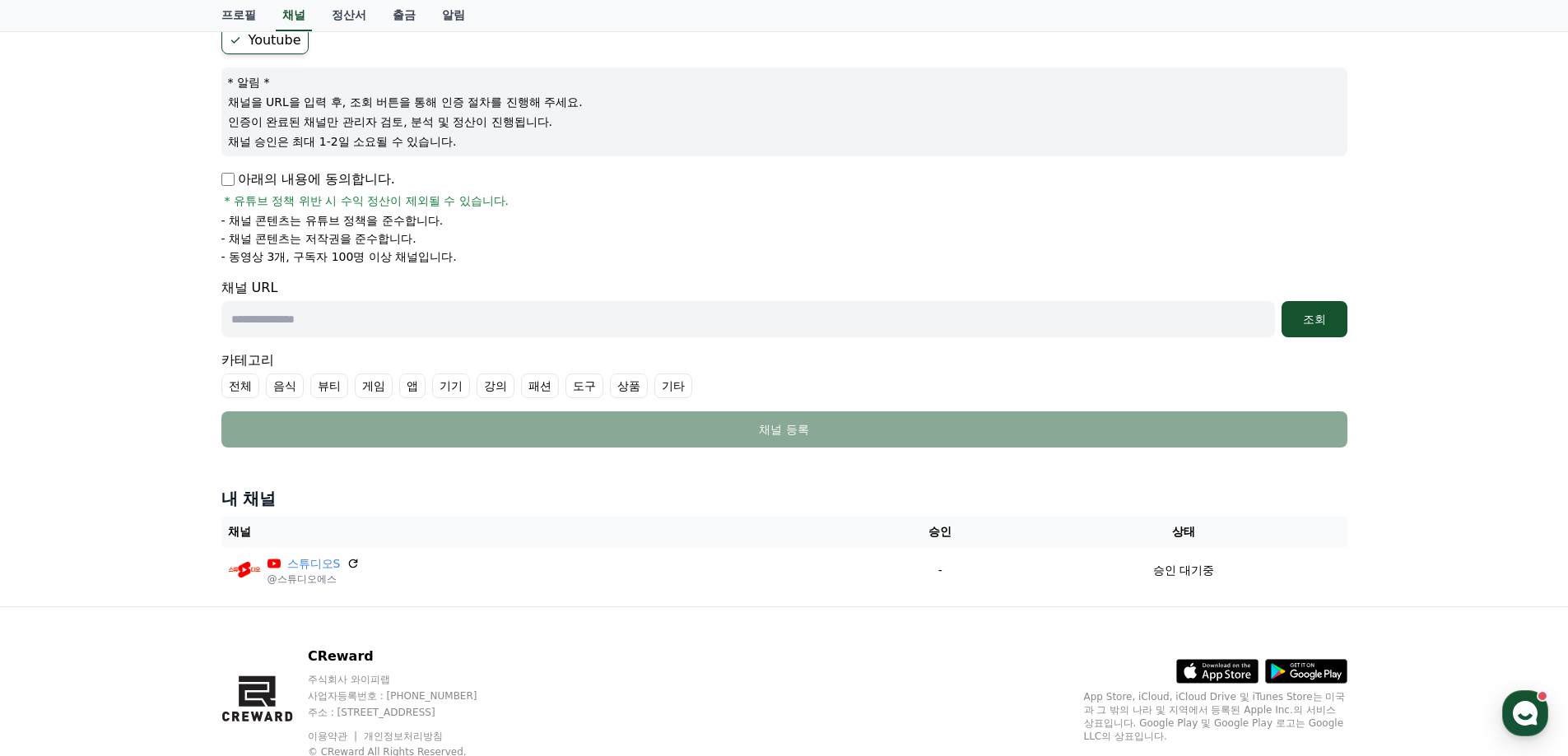
scroll to position [133, 0]
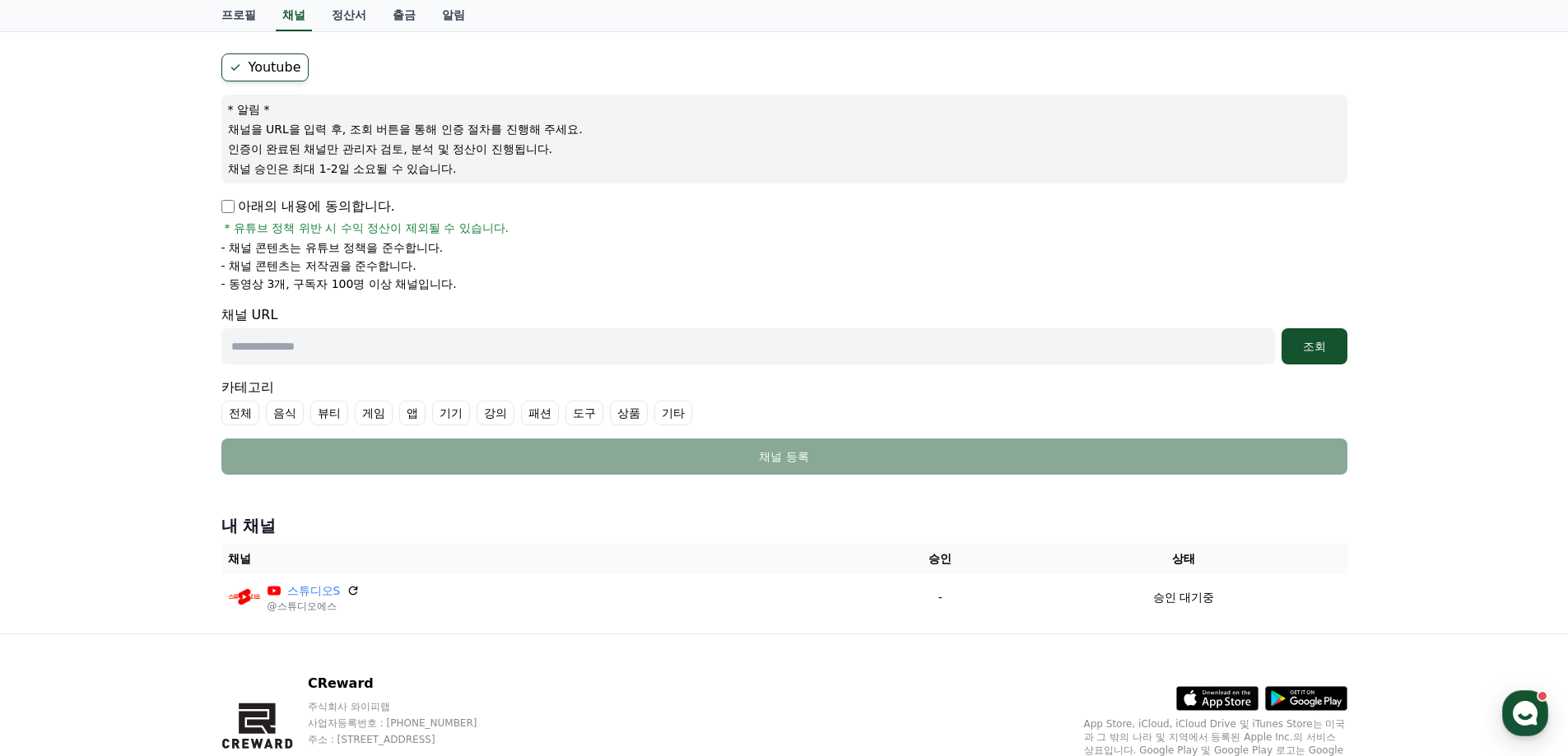
click at [318, 351] on input "text" at bounding box center [747, 346] width 1053 height 37
paste input "**********"
type input "**********"
click at [1331, 348] on div "조회" at bounding box center [1314, 346] width 53 height 16
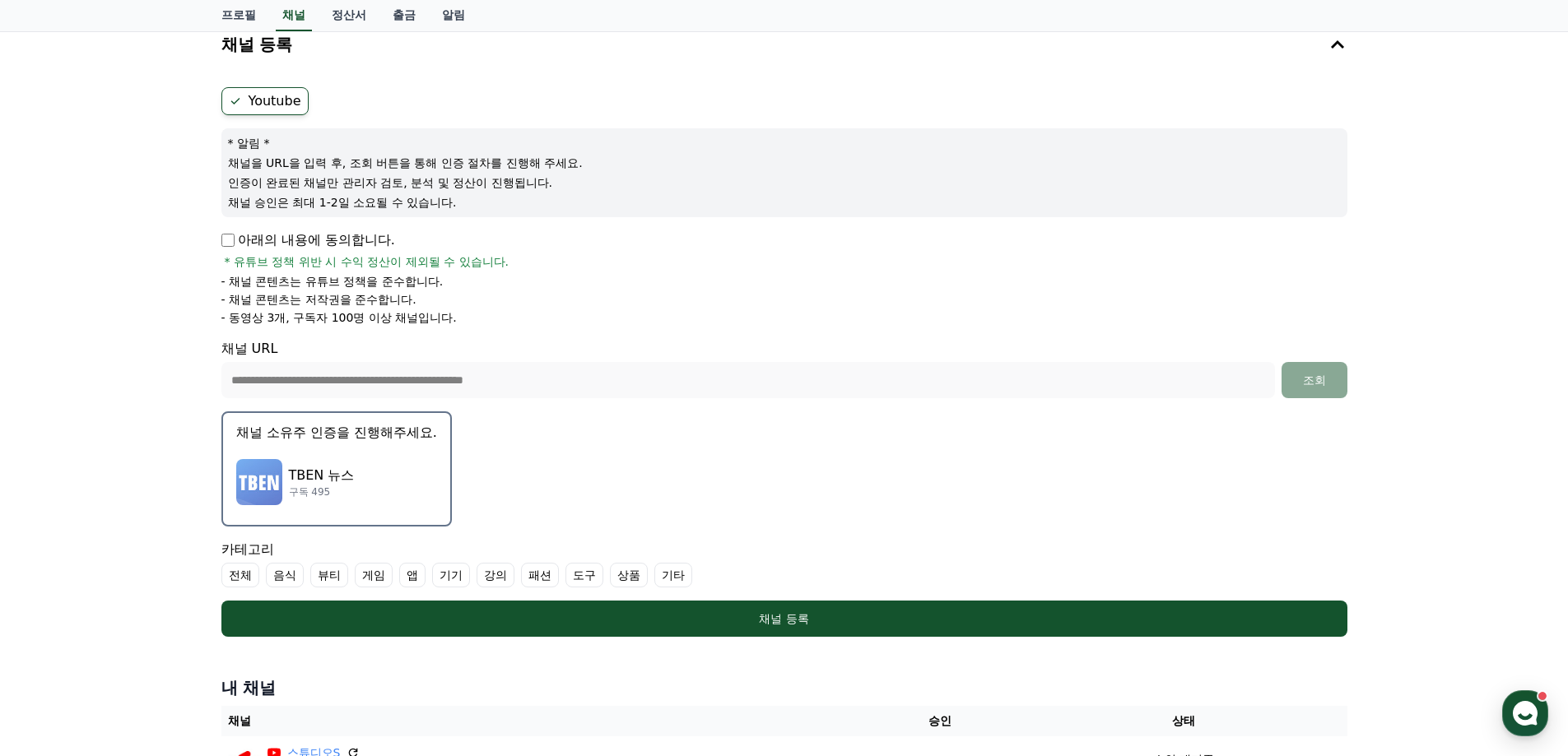
scroll to position [343, 0]
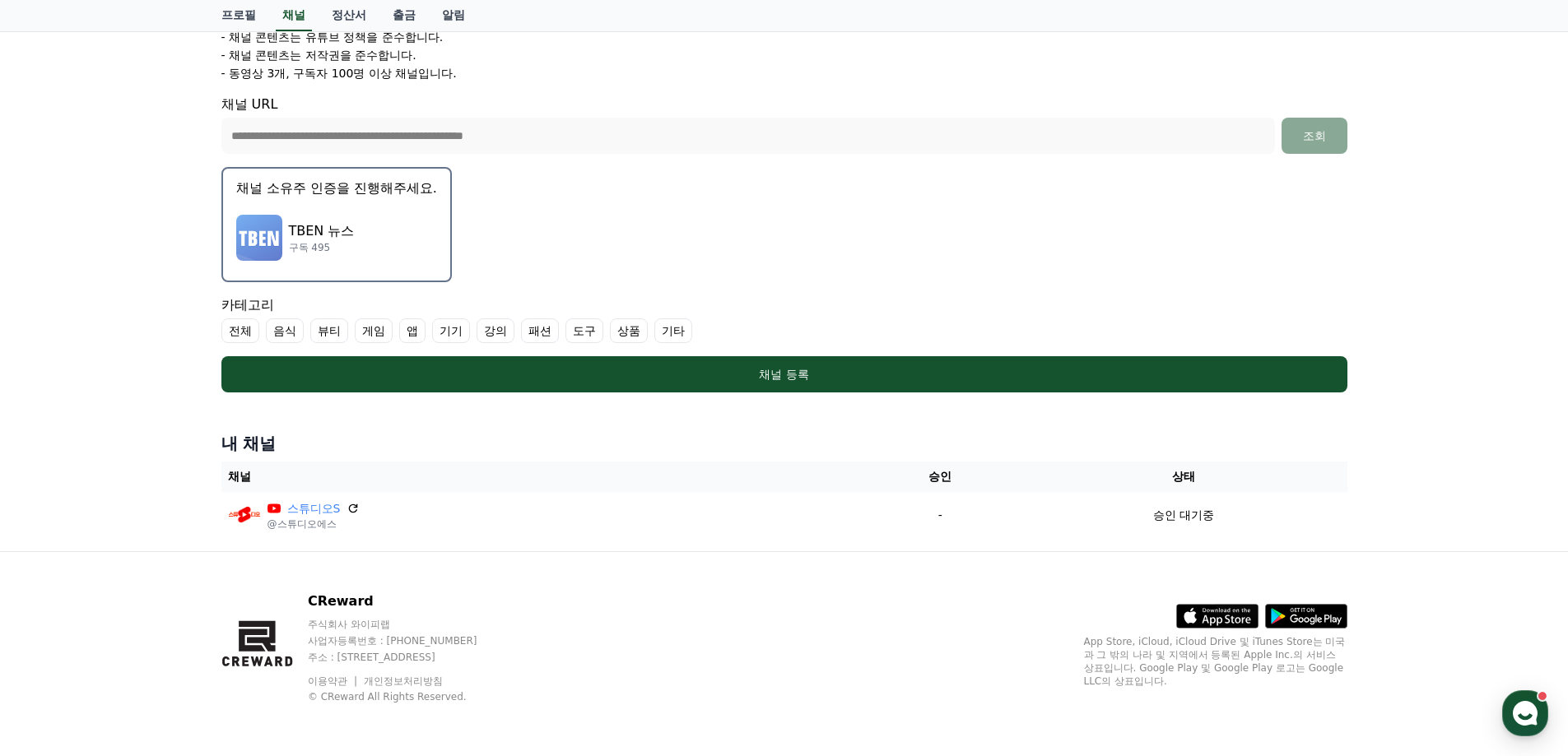
click at [682, 335] on label "기타" at bounding box center [673, 330] width 37 height 25
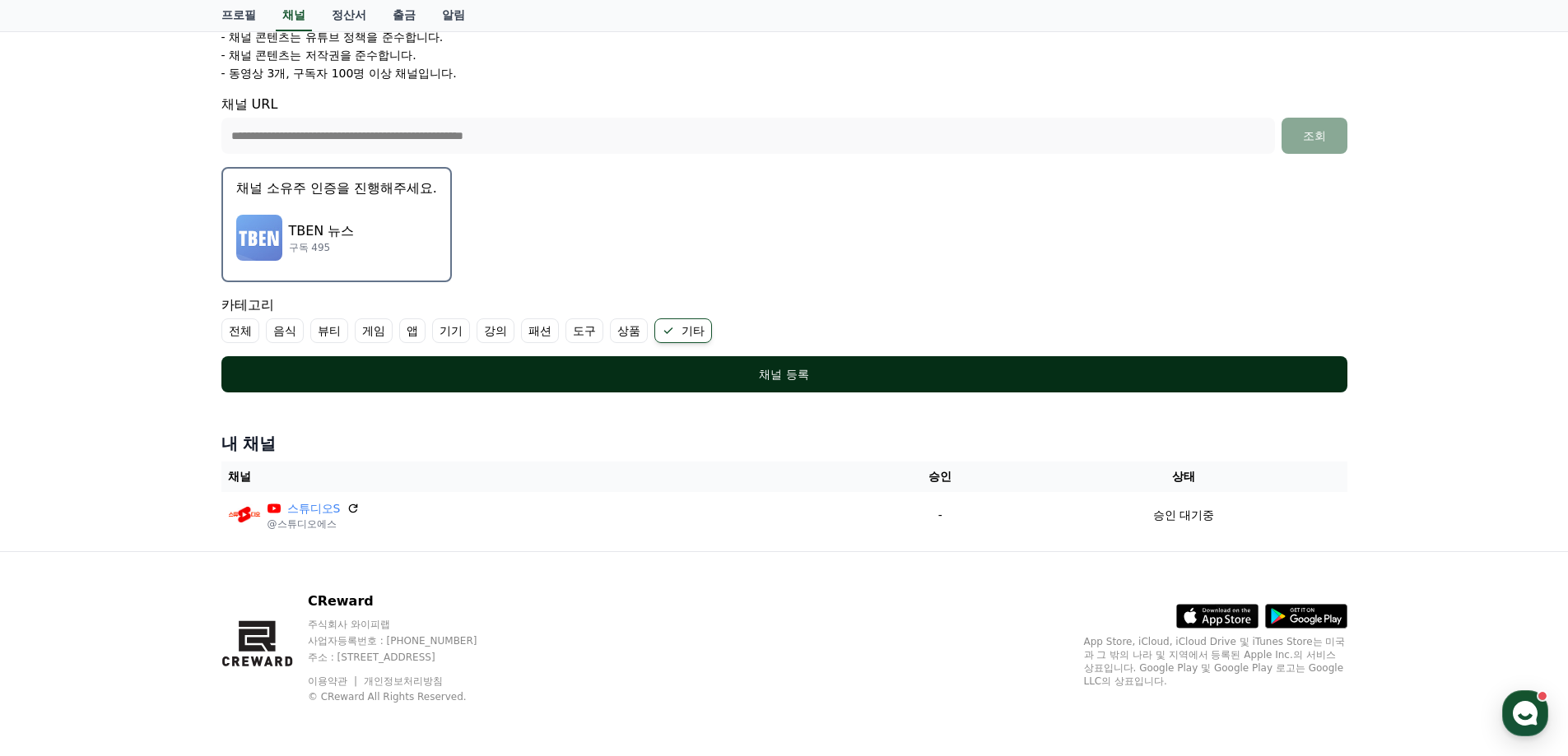
click at [783, 369] on div "채널 등록" at bounding box center [784, 374] width 1060 height 16
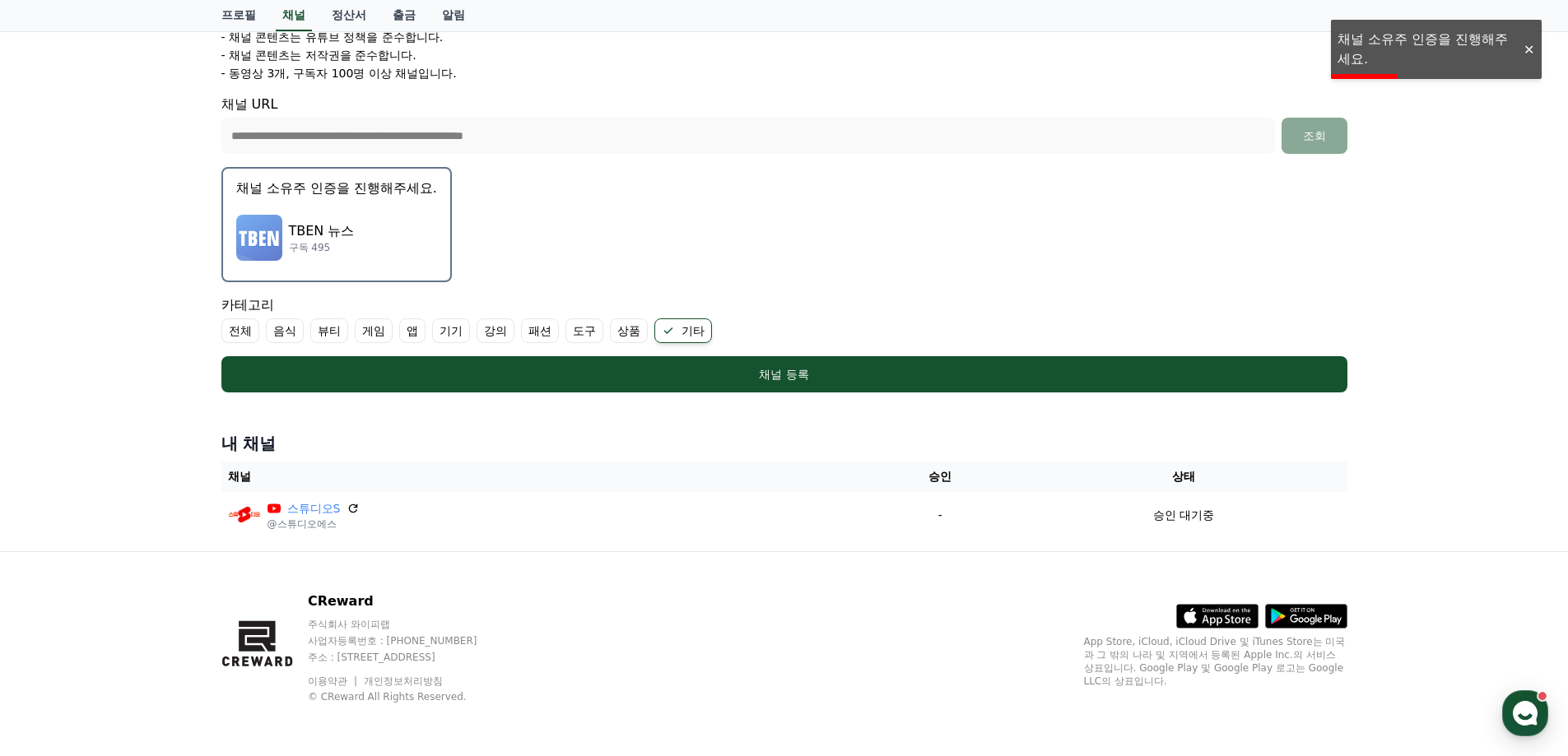
click at [299, 249] on p "구독 495" at bounding box center [321, 247] width 66 height 13
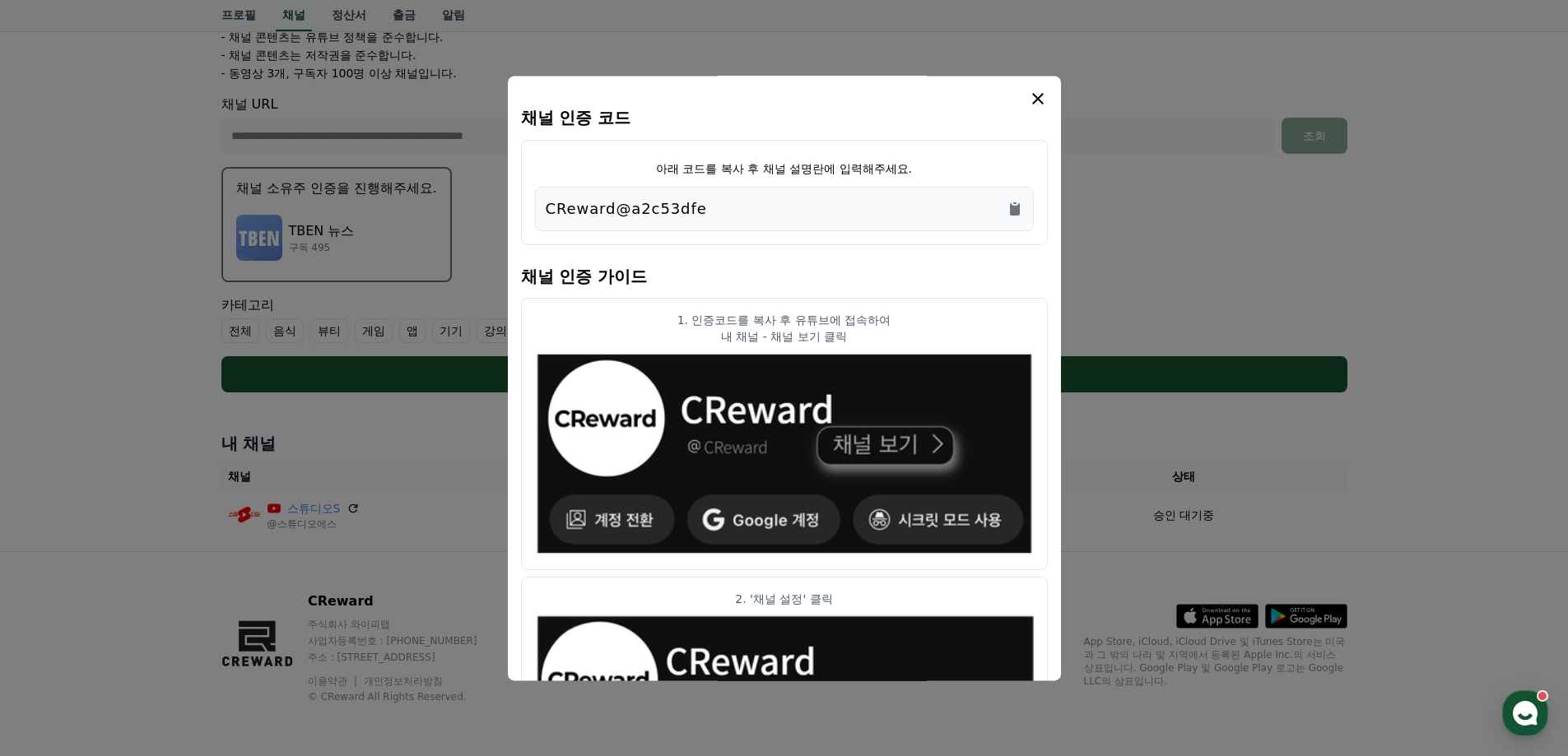
drag, startPoint x: 738, startPoint y: 209, endPoint x: 521, endPoint y: 209, distance: 217.0
click at [513, 209] on div "채널 인증 코드 아래 코드를 복사 후 채널 설명란에 입력해주세요. CReward@a2c53dfe 채널 인증 가이드 1. 인증코드를 복사 후 유…" at bounding box center [784, 378] width 553 height 605
copy p "CReward@a2c53dfe"
click at [1040, 94] on icon "modal" at bounding box center [1037, 98] width 20 height 20
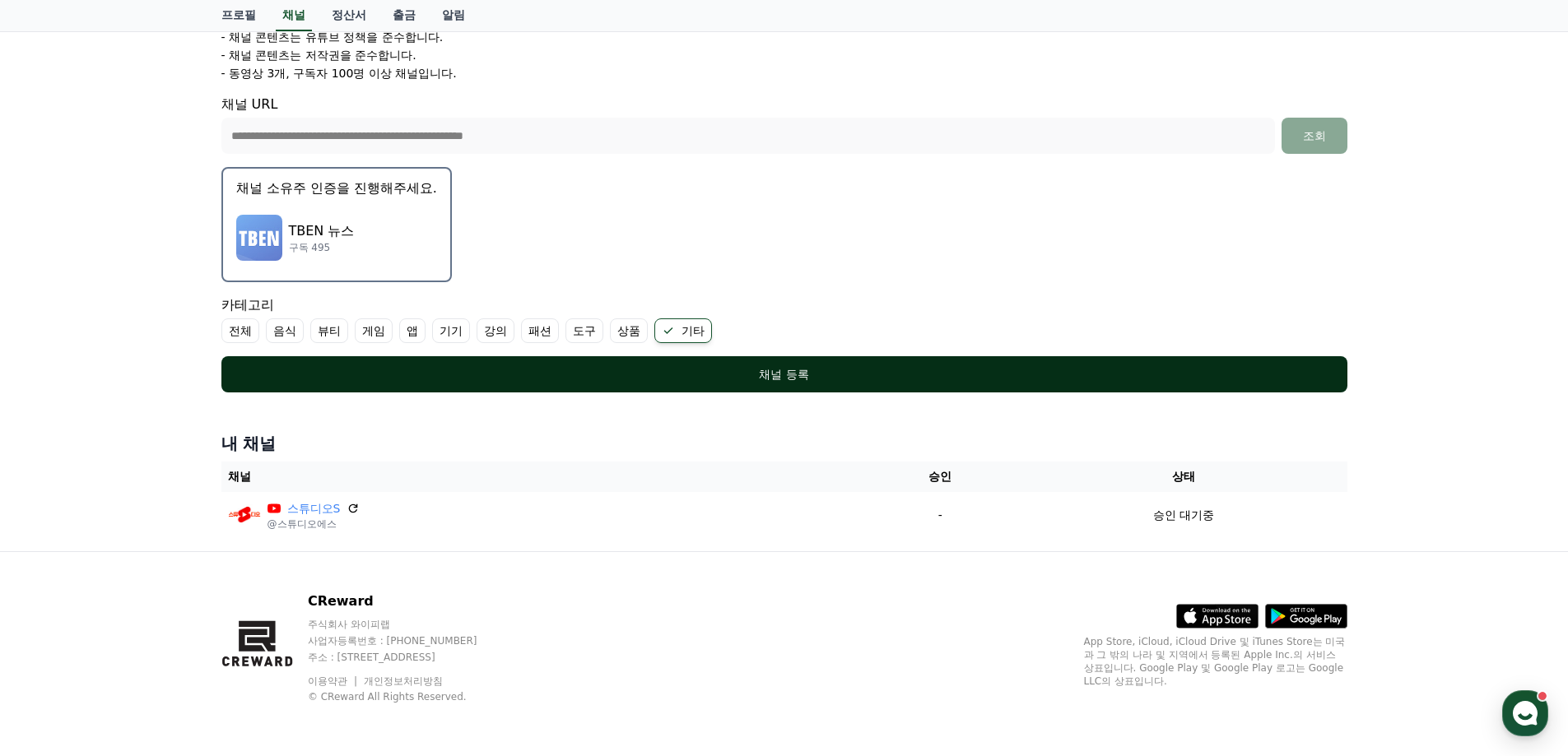
click at [776, 376] on div "채널 등록" at bounding box center [784, 374] width 1060 height 16
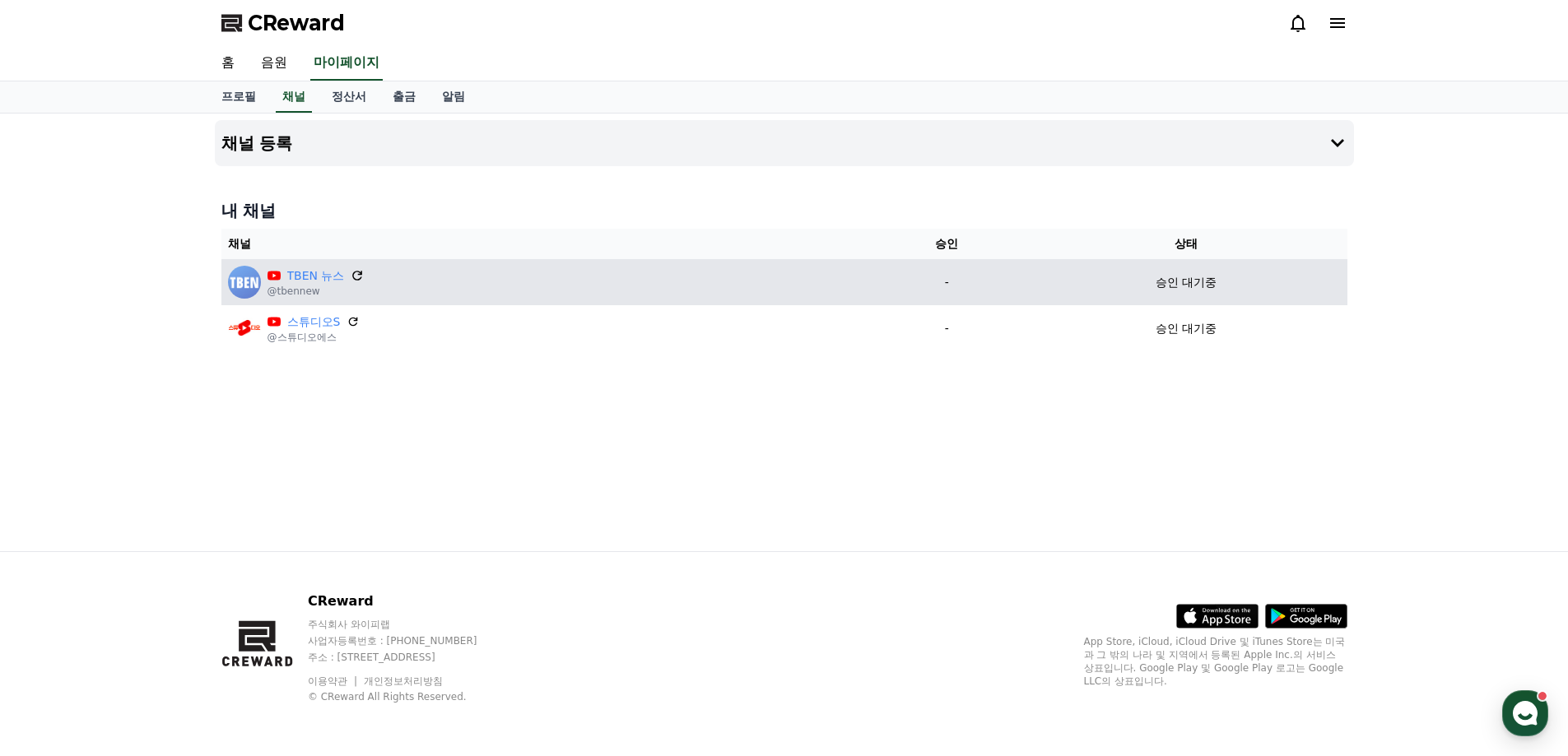
click at [358, 274] on icon at bounding box center [358, 276] width 10 height 10
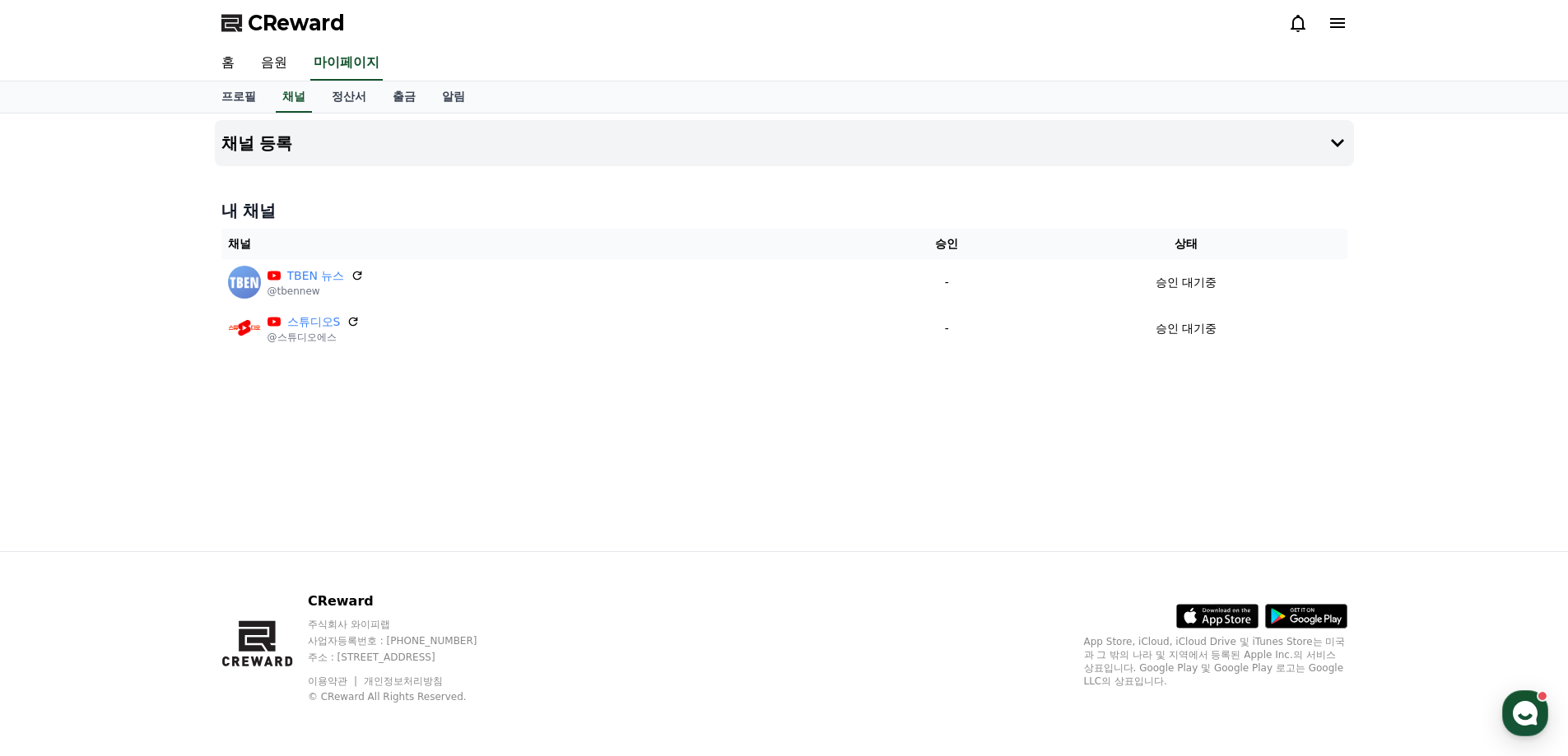
drag, startPoint x: 356, startPoint y: 319, endPoint x: 867, endPoint y: 51, distance: 577.0
click at [358, 321] on icon at bounding box center [352, 321] width 13 height 13
